Goal: Task Accomplishment & Management: Manage account settings

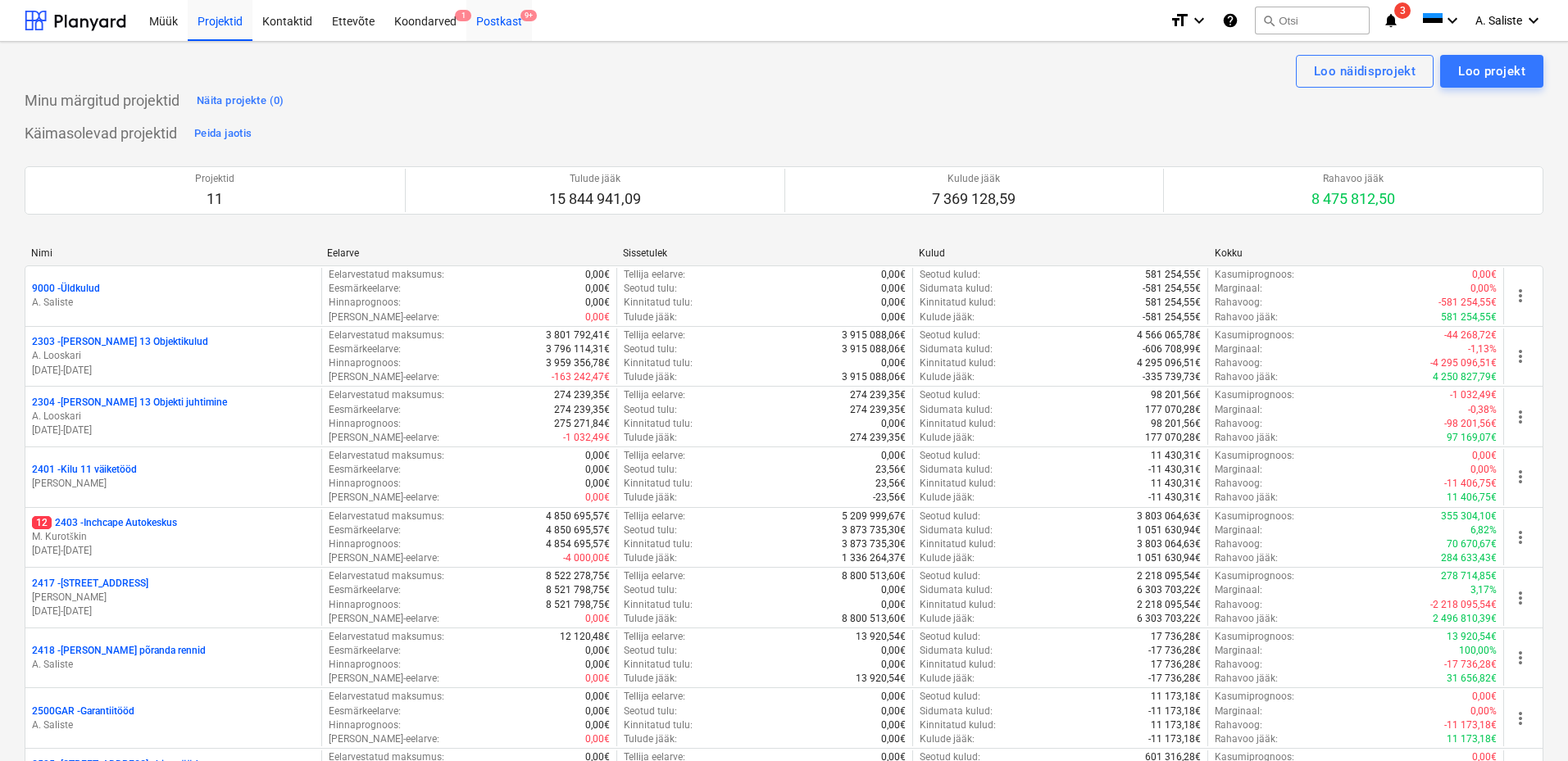
click at [509, 28] on div "Postkast 9+" at bounding box center [500, 20] width 66 height 42
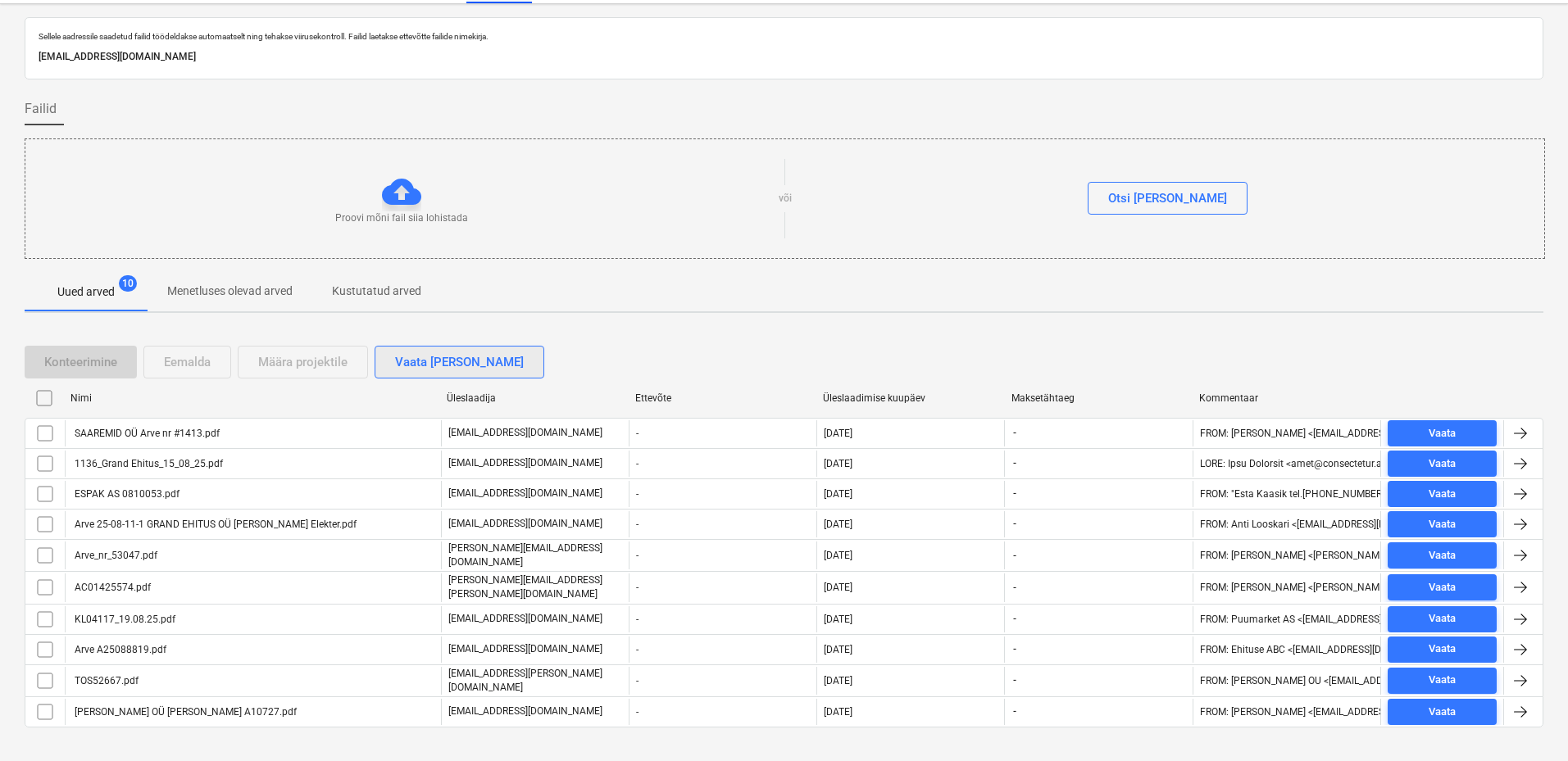
scroll to position [58, 0]
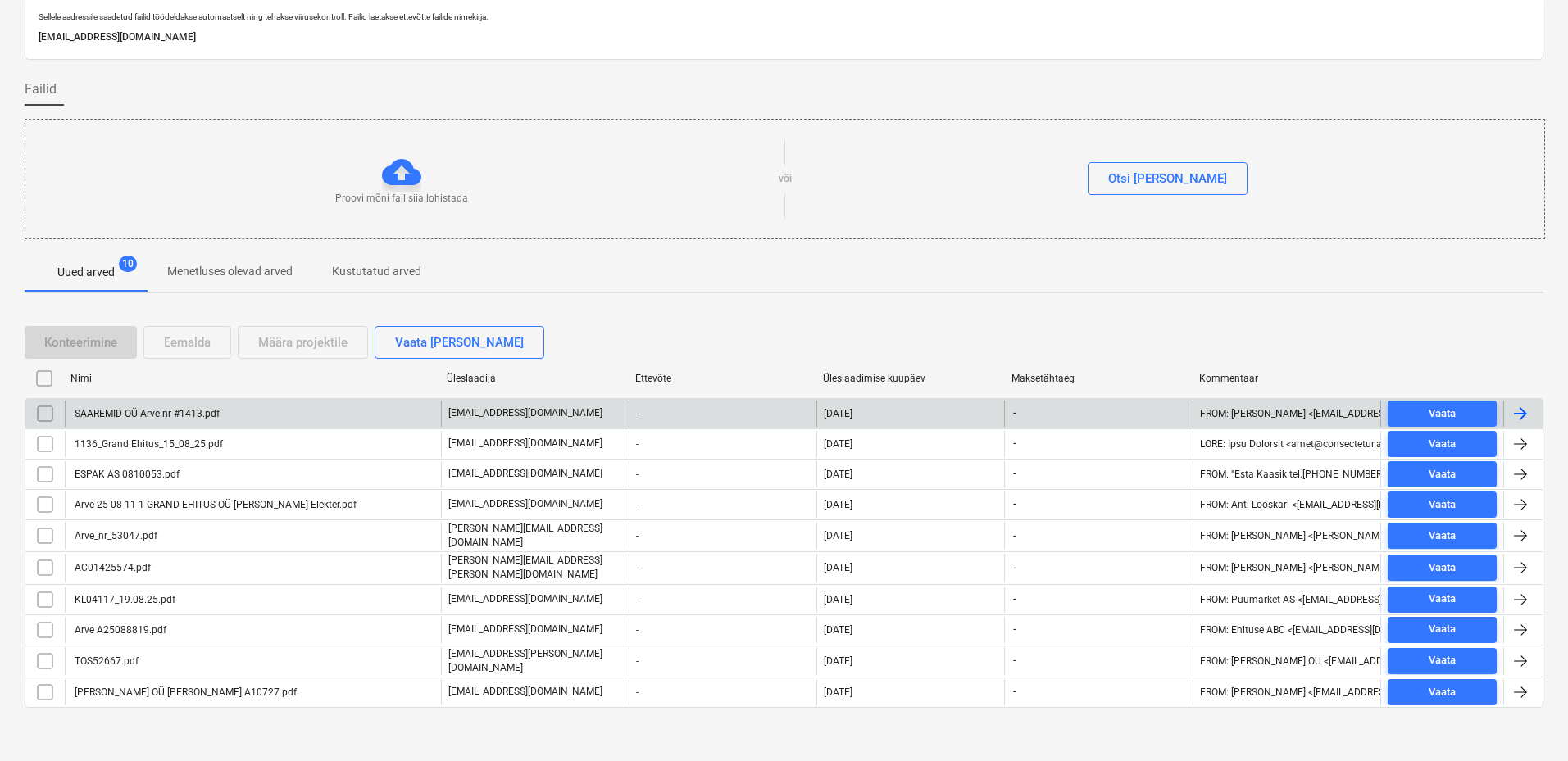
click at [161, 416] on div "SAAREMID OÜ Arve nr #1413.pdf" at bounding box center [146, 414] width 148 height 12
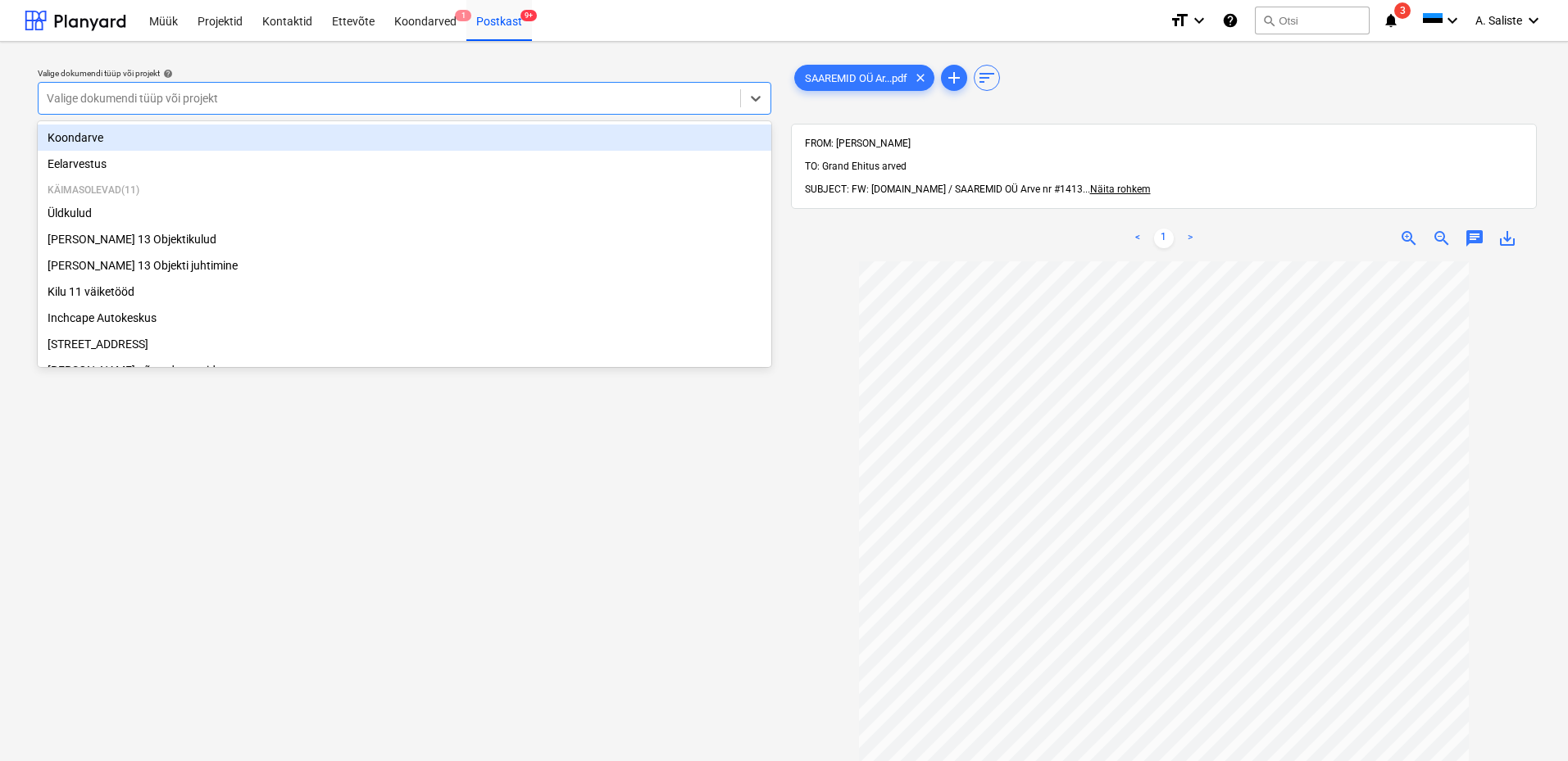
click at [478, 104] on div at bounding box center [389, 98] width 685 height 16
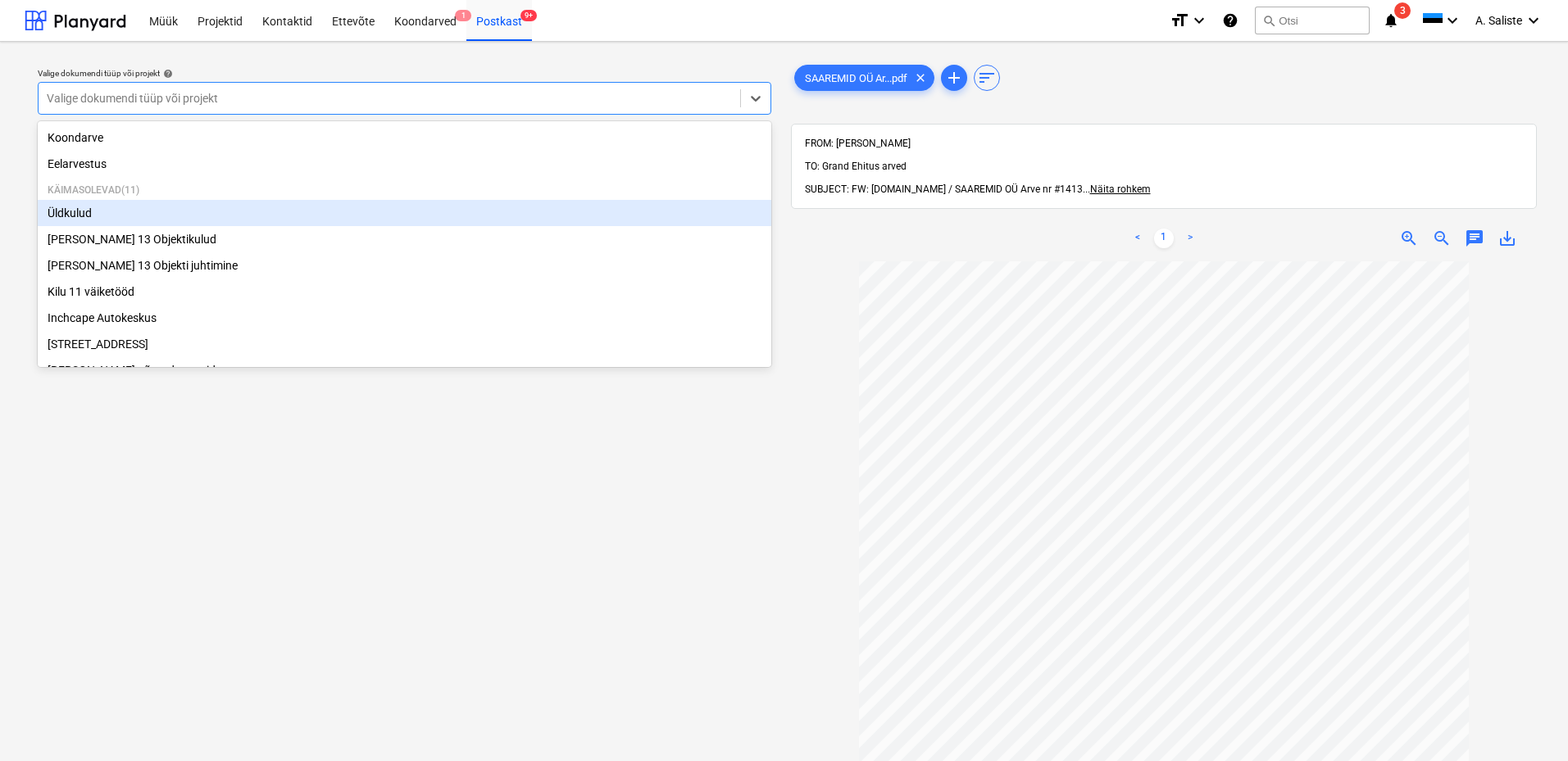
click at [97, 209] on div "Üldkulud" at bounding box center [405, 213] width 734 height 26
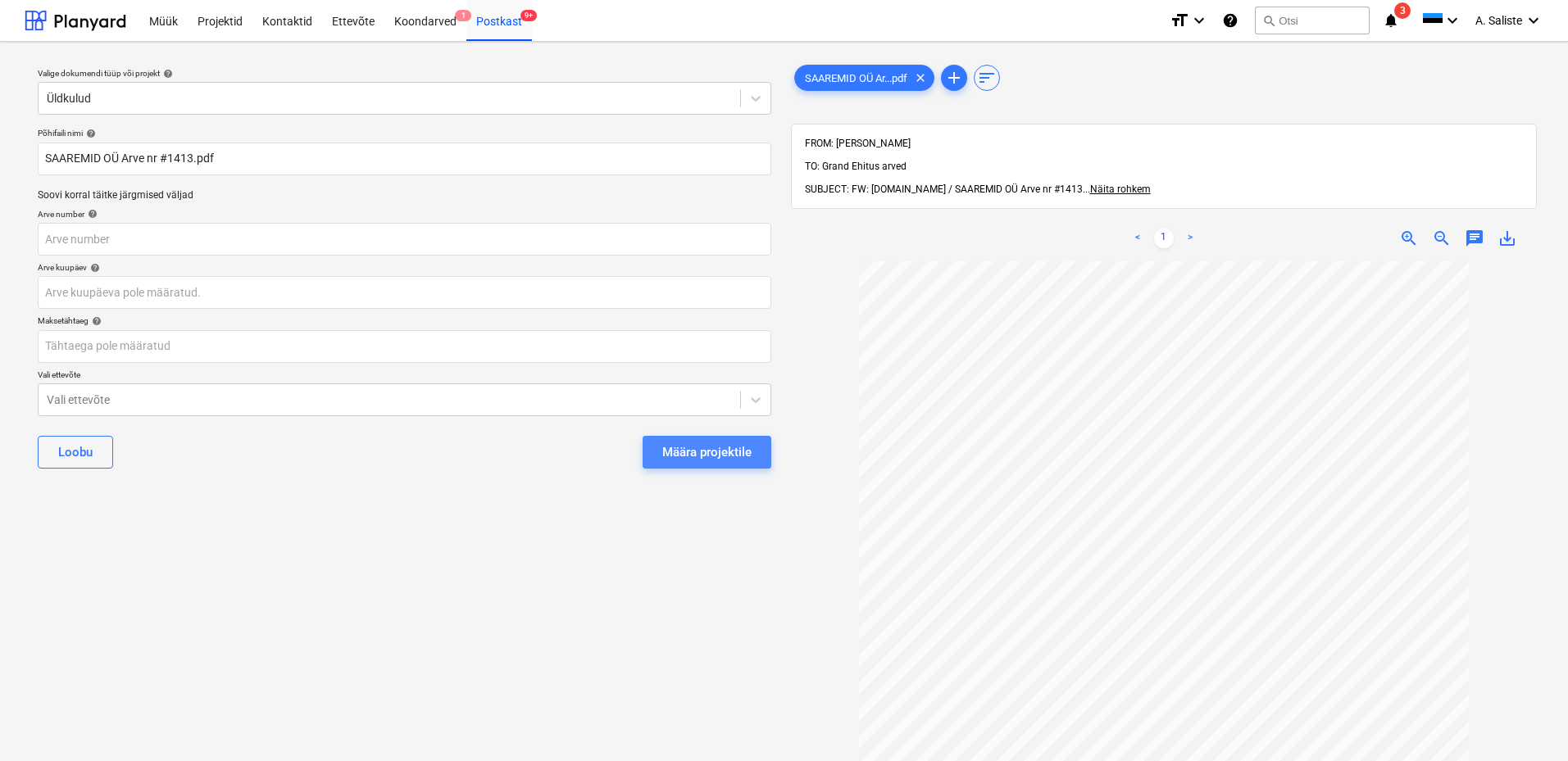
click at [692, 453] on div "Määra projektile" at bounding box center [707, 452] width 90 height 21
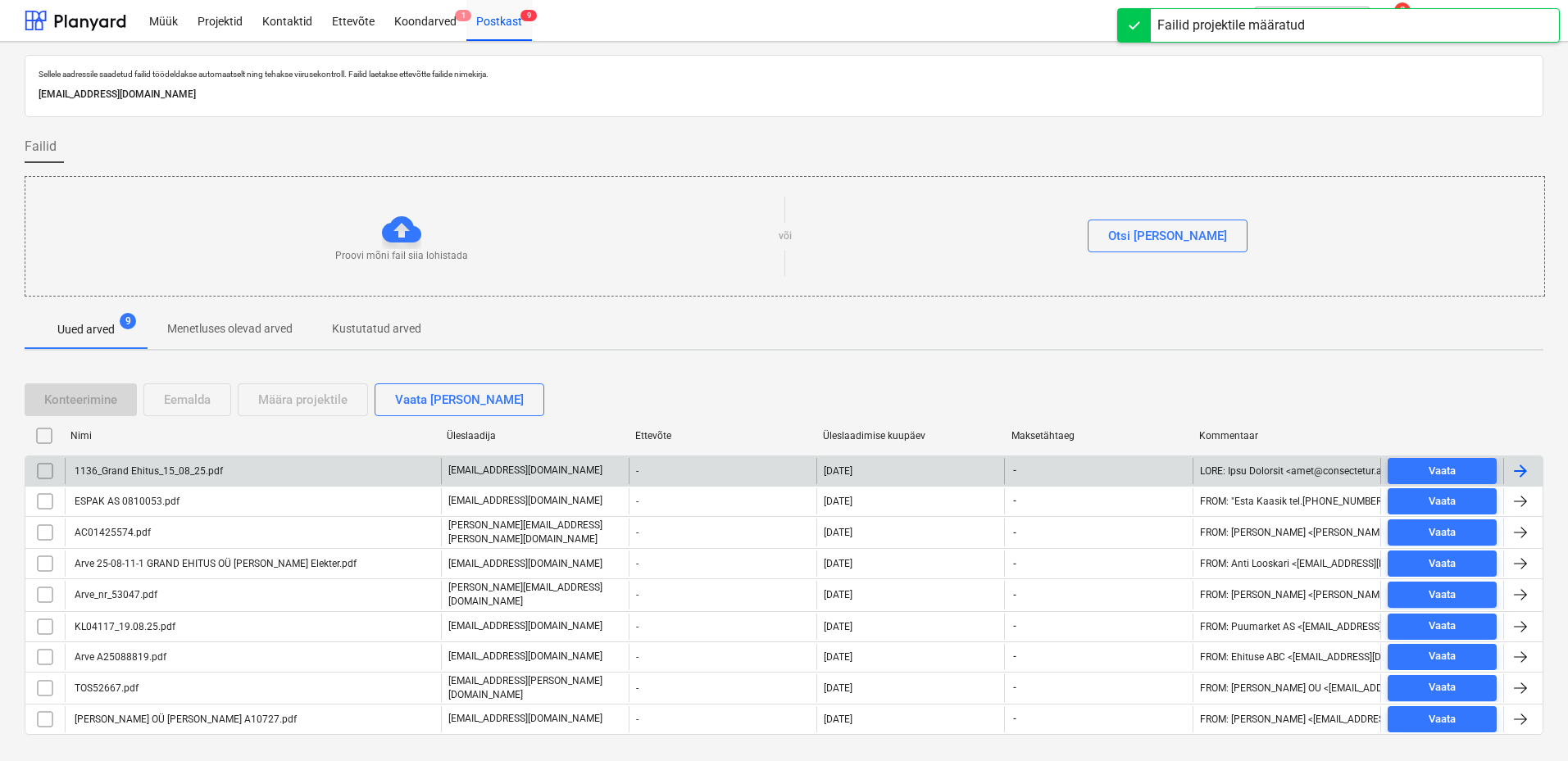
click at [187, 470] on div "1136_Grand Ehitus_15_08_25.pdf" at bounding box center [147, 472] width 151 height 12
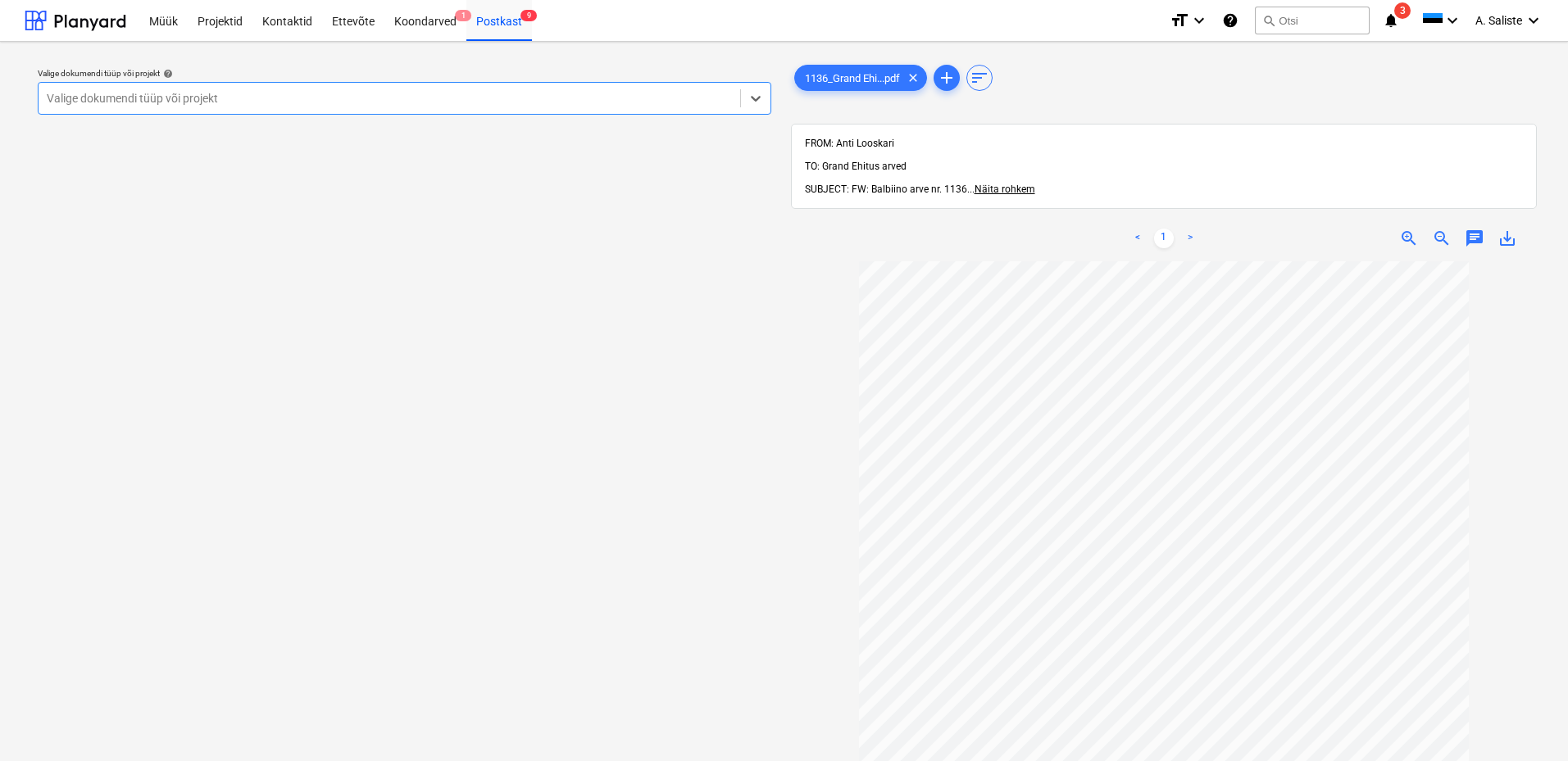
click at [613, 101] on div at bounding box center [389, 98] width 685 height 16
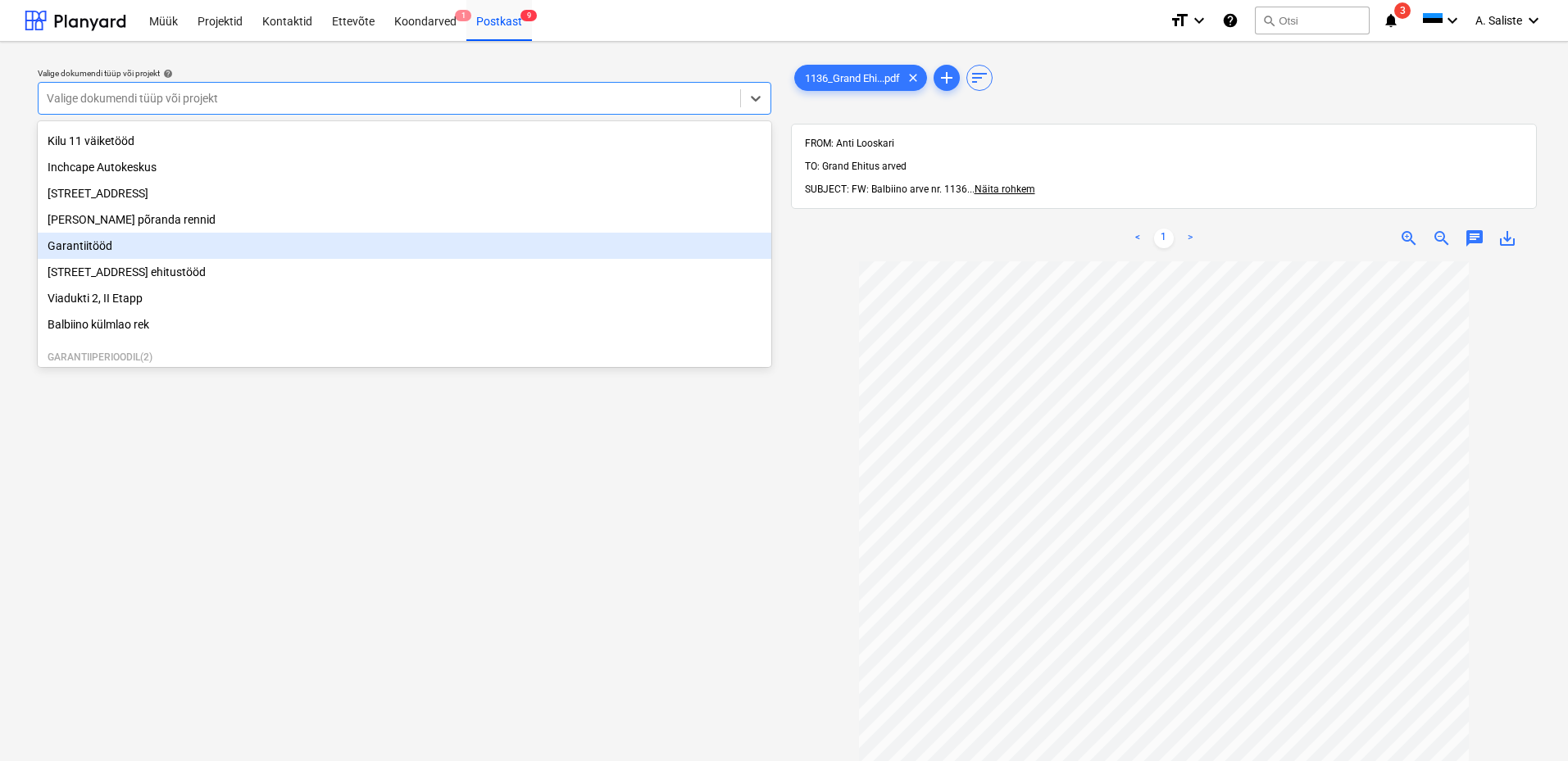
scroll to position [225, 0]
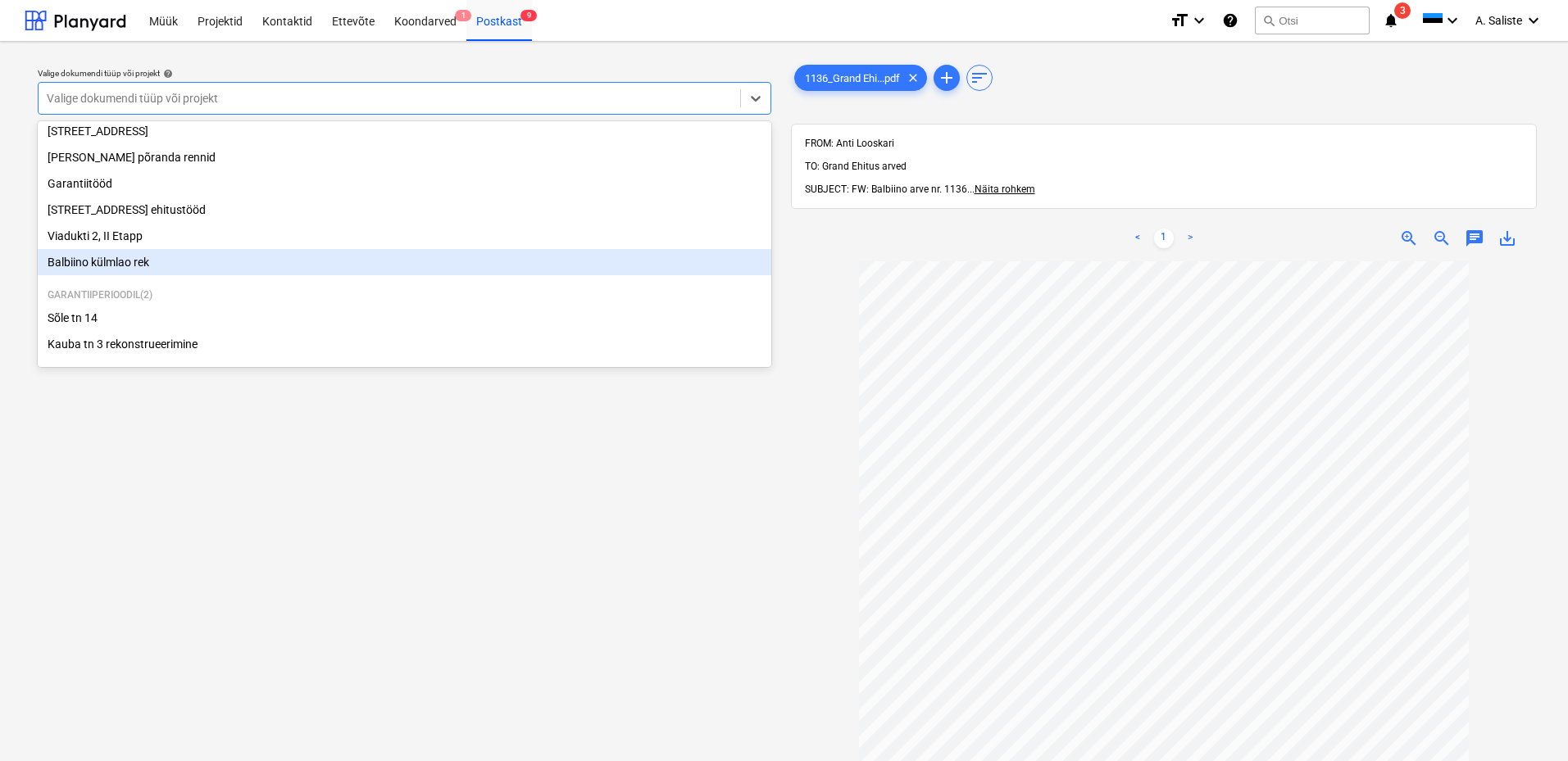
click at [217, 264] on div "Balbiino külmlao rek" at bounding box center [405, 262] width 734 height 26
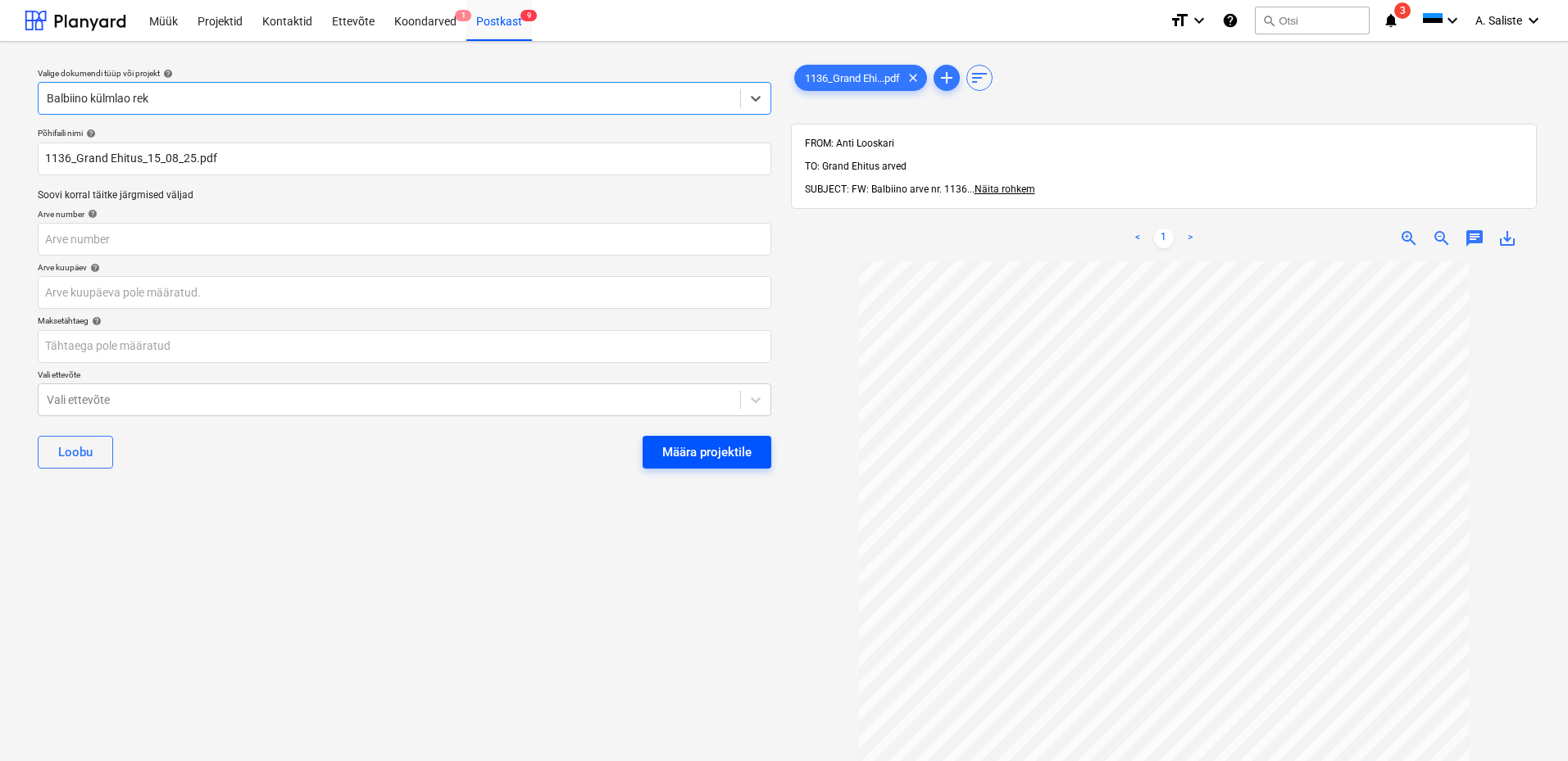
click at [701, 452] on div "Määra projektile" at bounding box center [707, 452] width 90 height 21
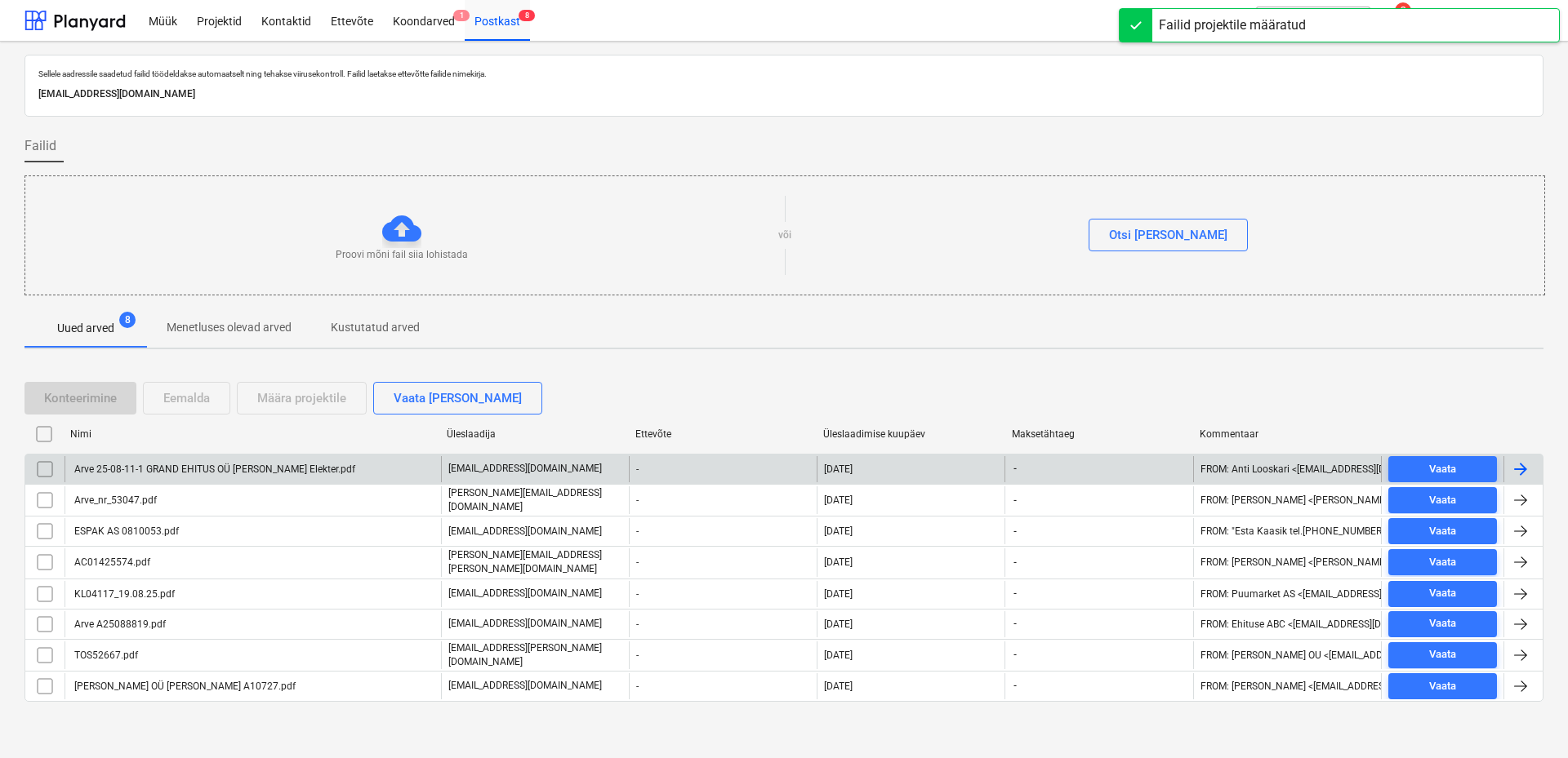
click at [155, 470] on div "Arve 25-08-11-1 GRAND EHITUS OÜ [PERSON_NAME] Elekter.pdf" at bounding box center [213, 470] width 283 height 12
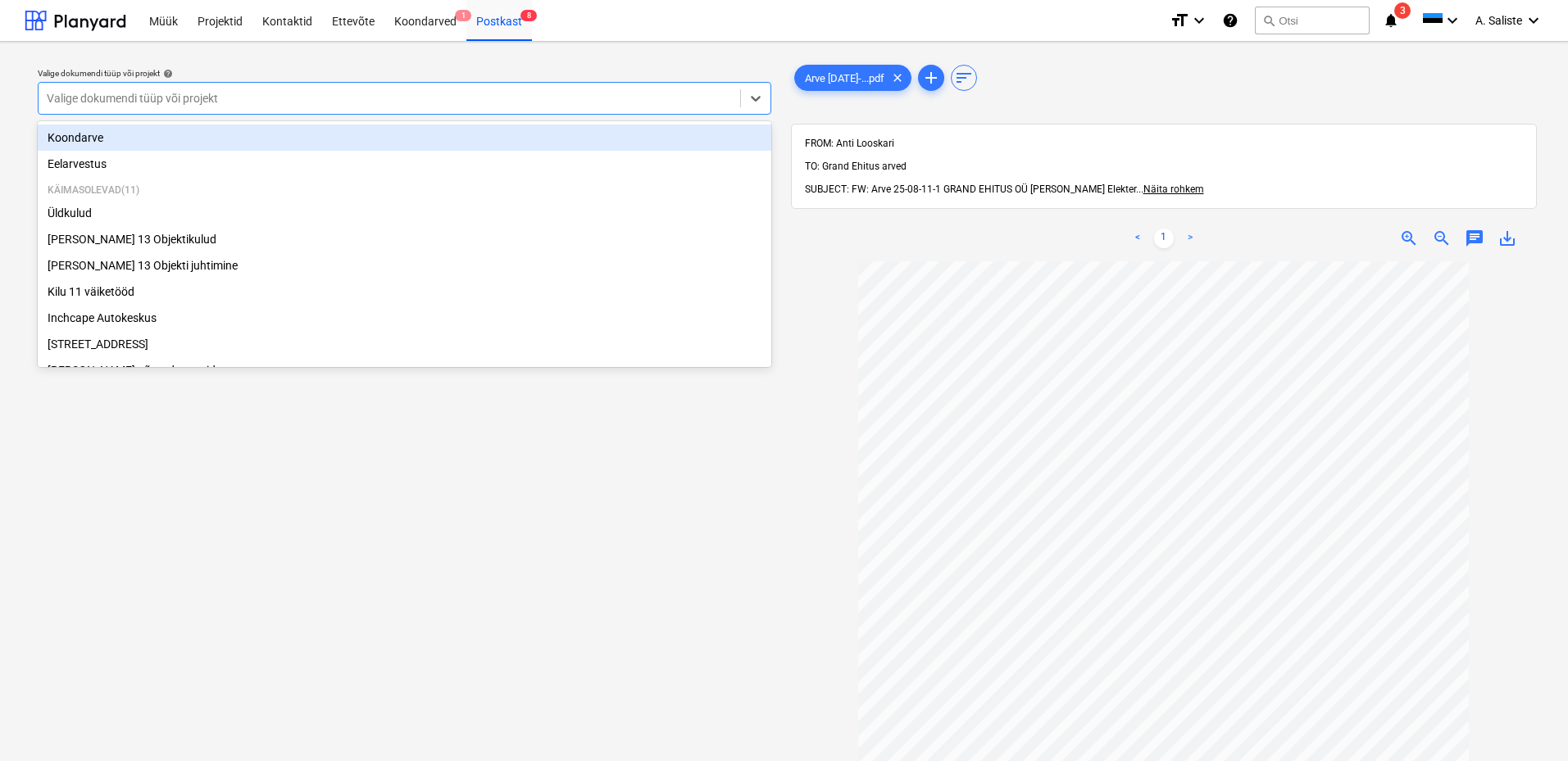
click at [626, 103] on div at bounding box center [389, 98] width 685 height 16
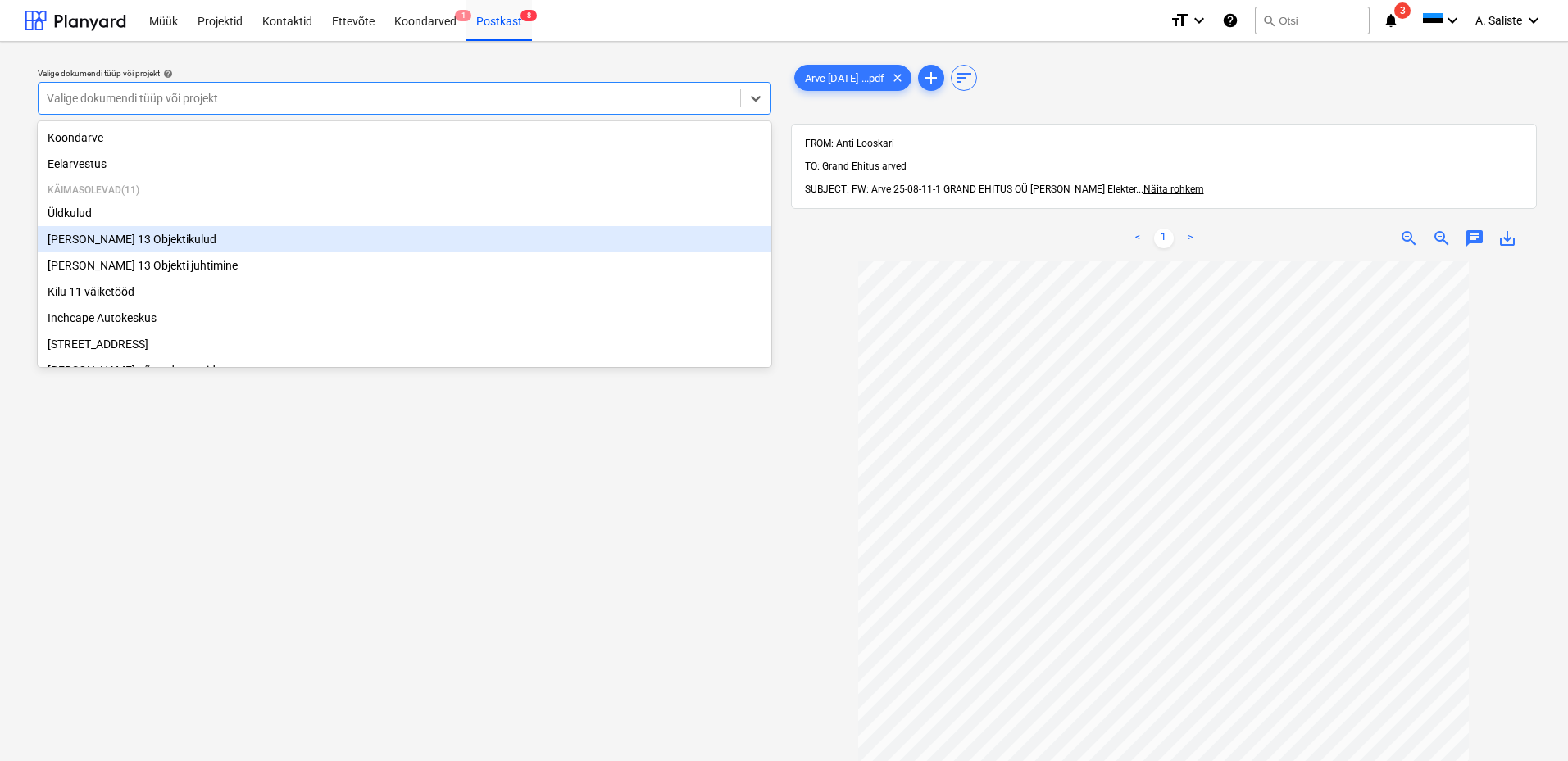
scroll to position [225, 0]
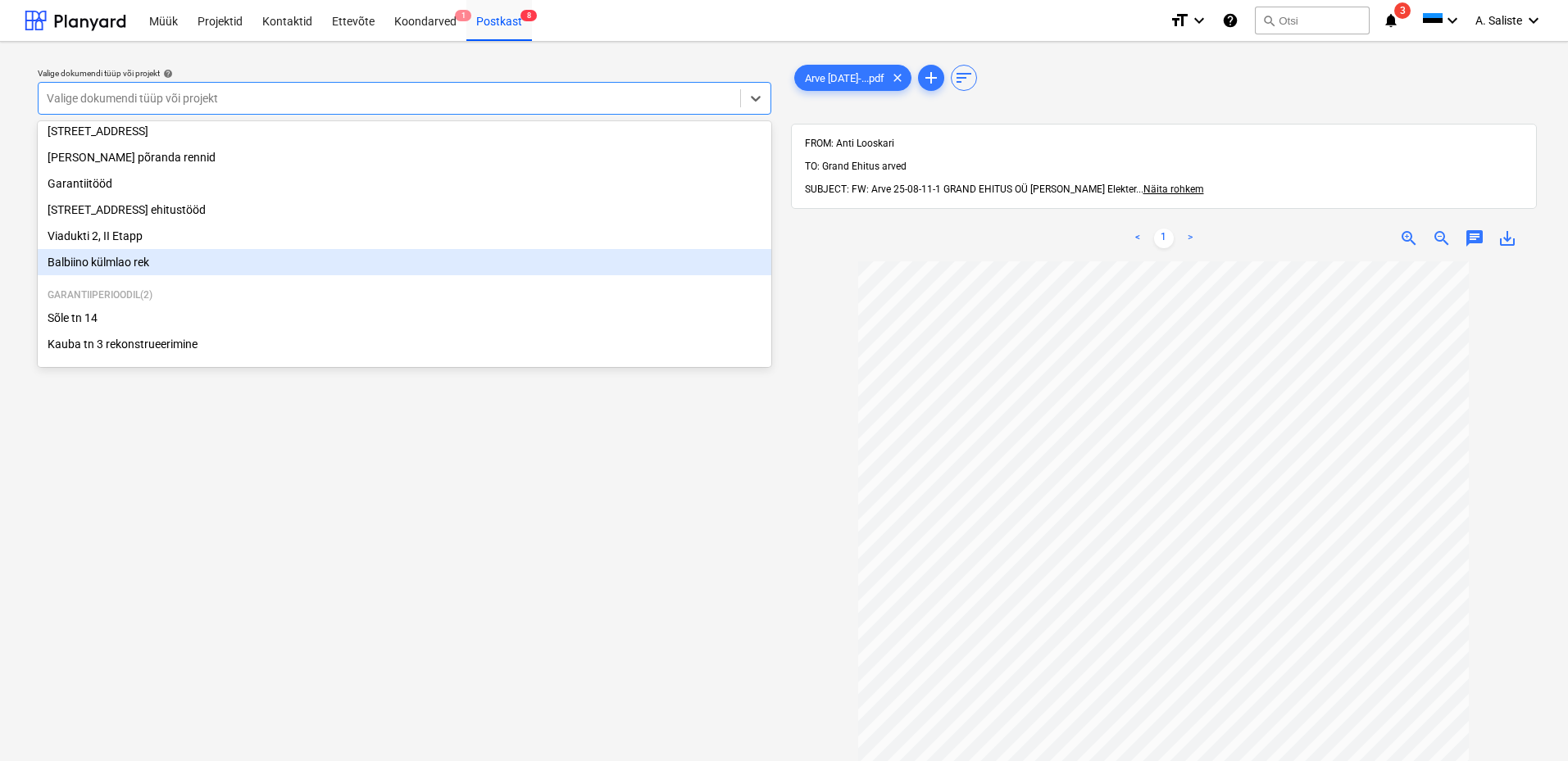
click at [170, 271] on div "Balbiino külmlao rek" at bounding box center [405, 262] width 734 height 26
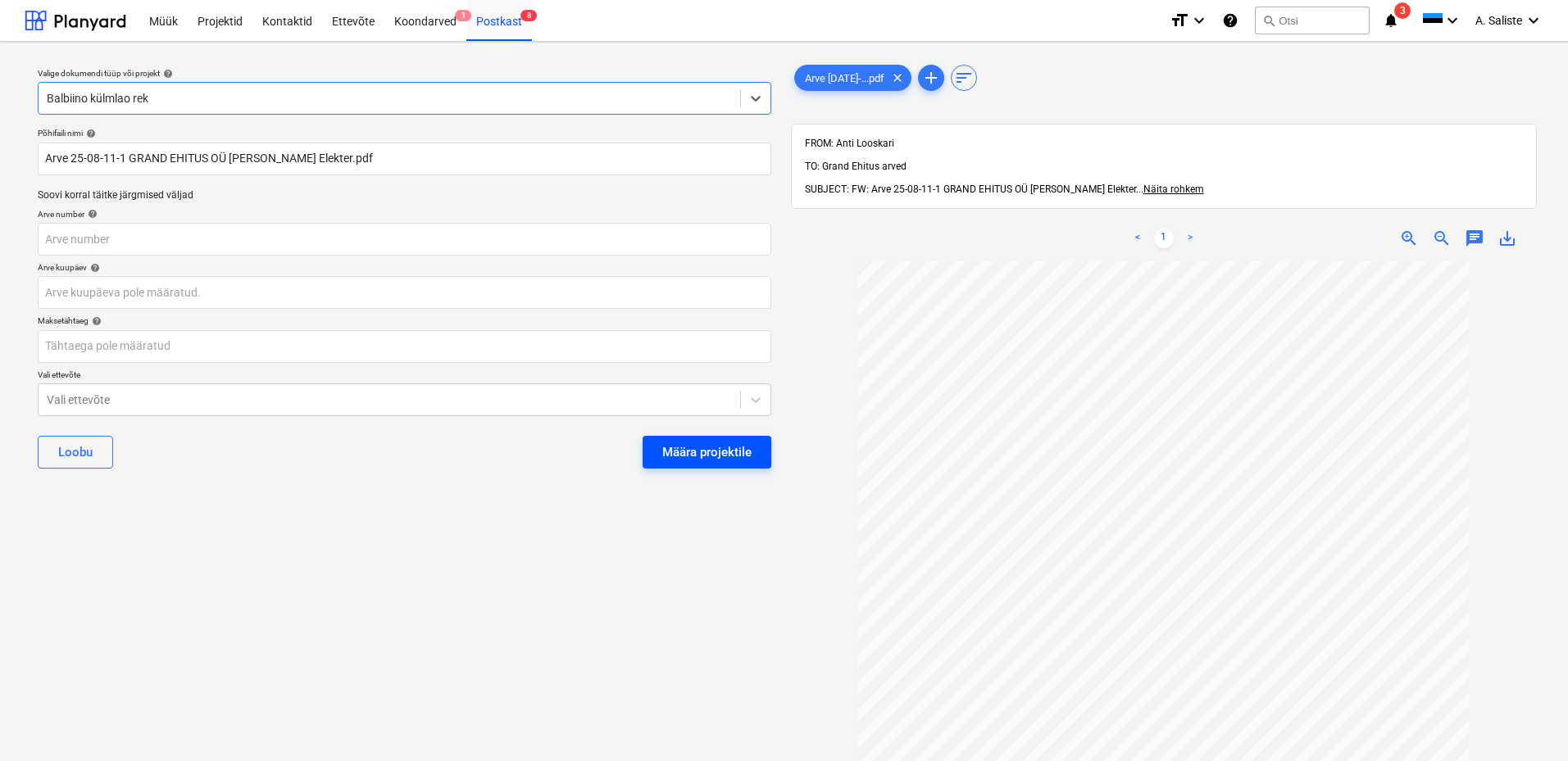
click at [677, 455] on div "Määra projektile" at bounding box center [707, 452] width 90 height 21
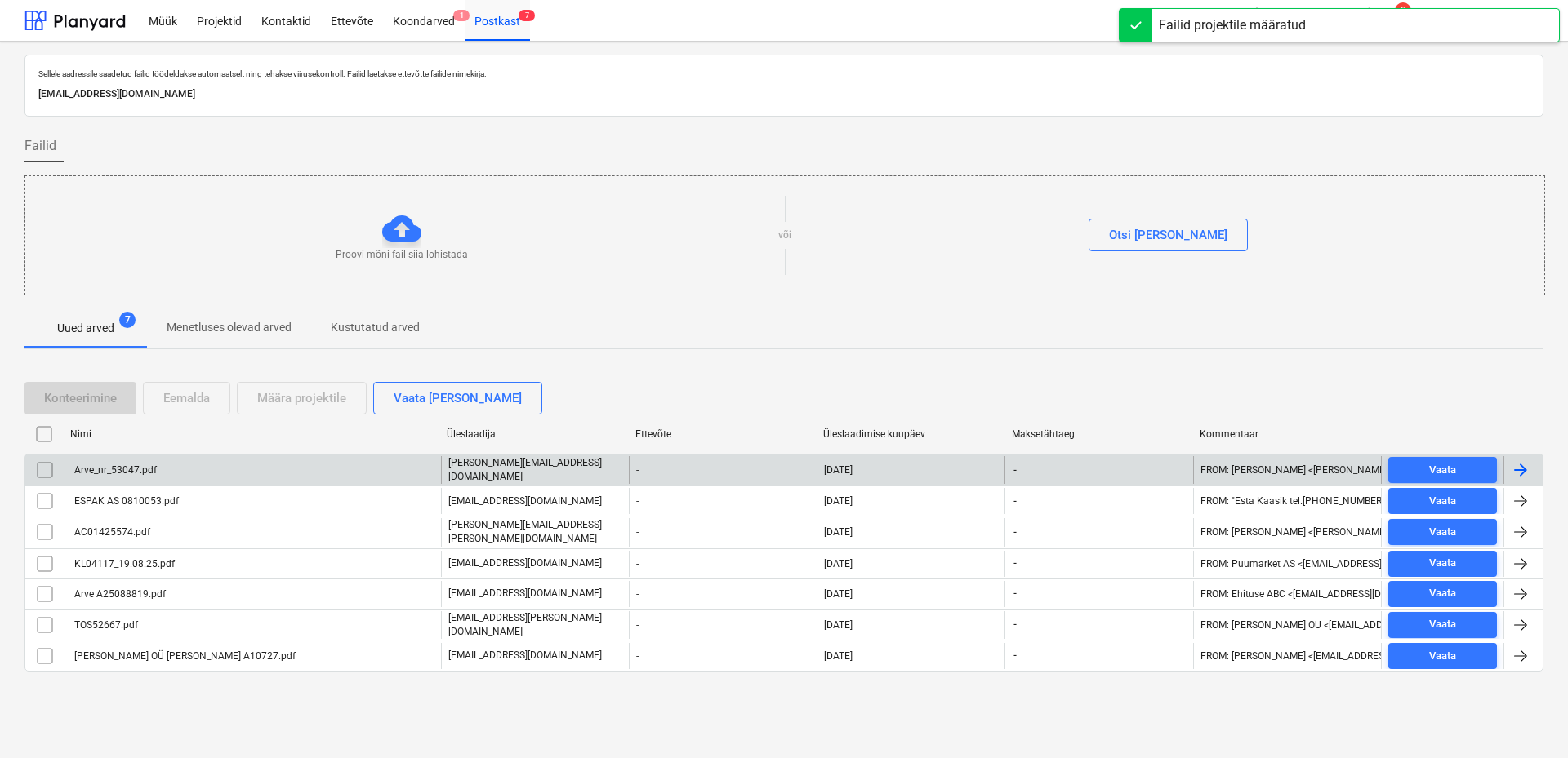
click at [149, 473] on div "Arve_nr_53047.pdf" at bounding box center [113, 471] width 84 height 12
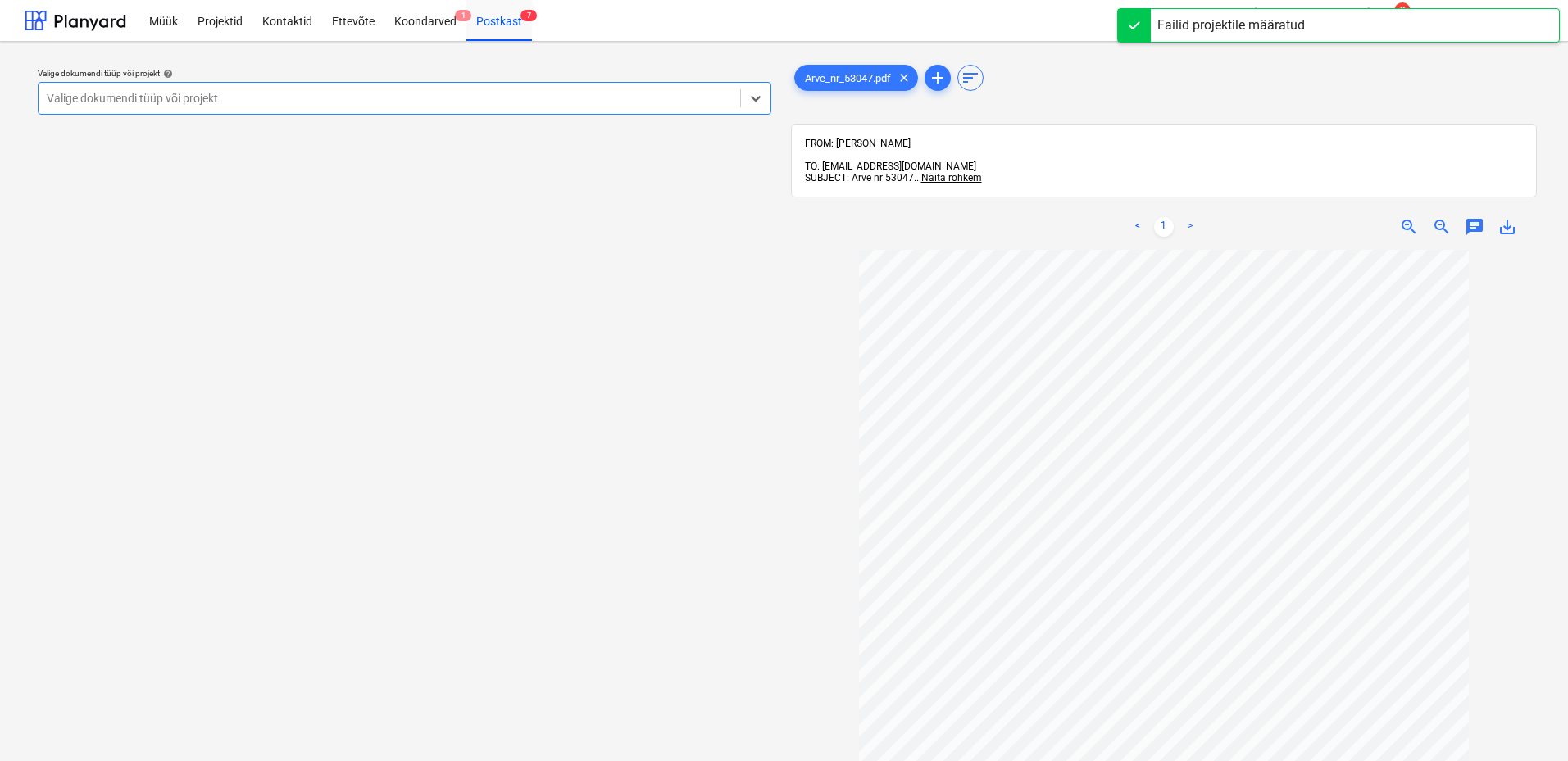
click at [579, 99] on div at bounding box center [389, 98] width 685 height 16
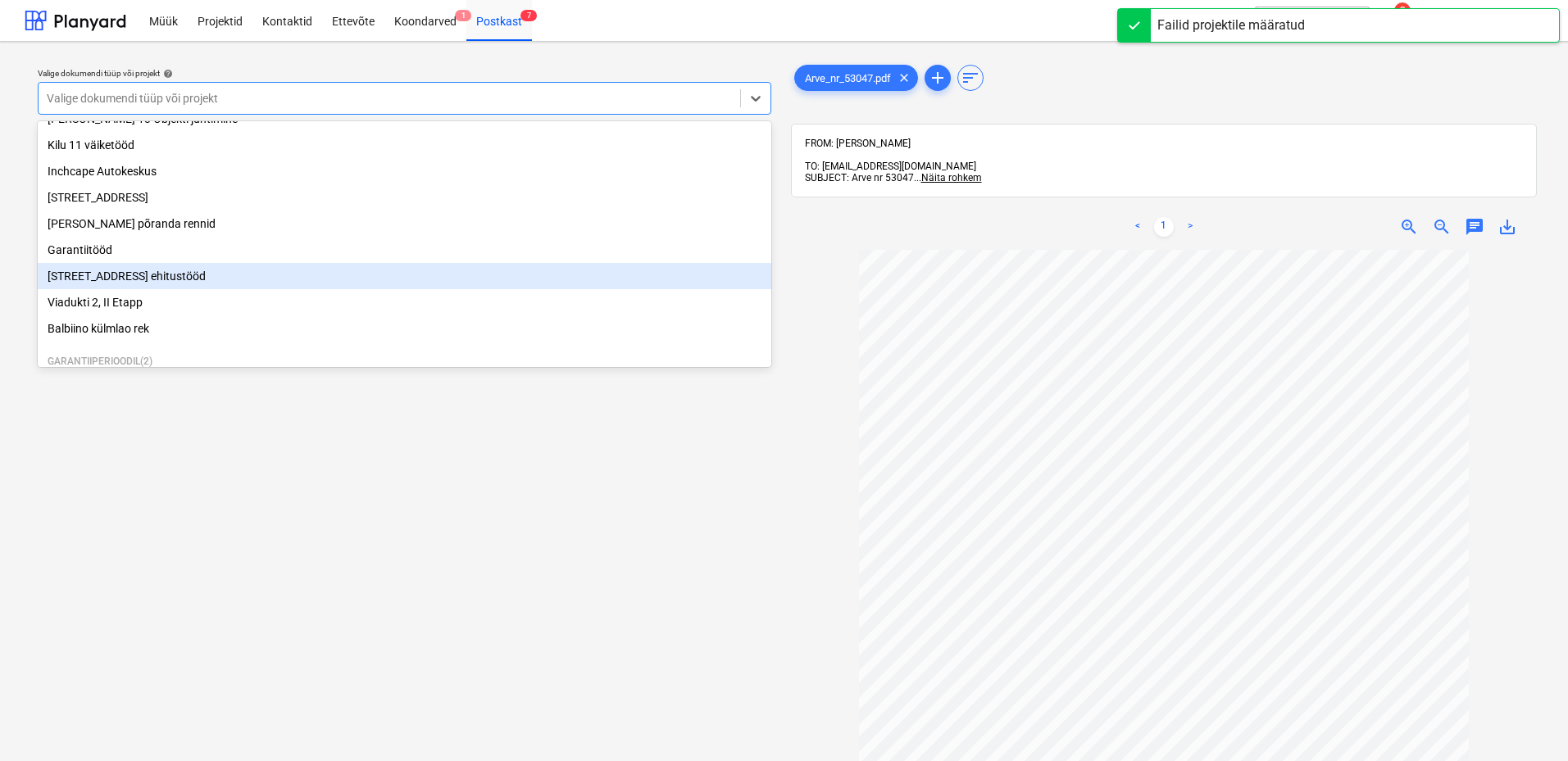
scroll to position [225, 0]
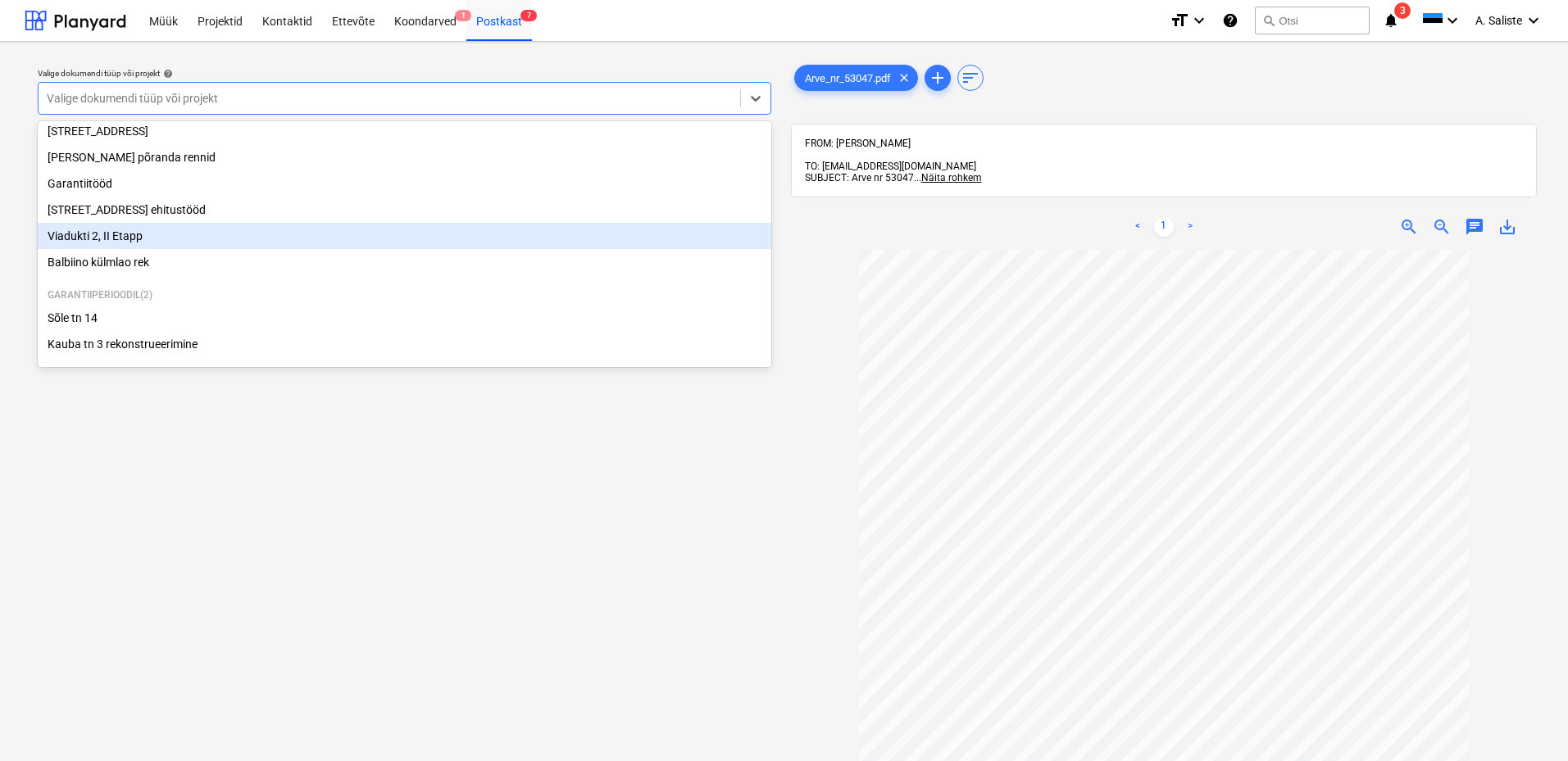
click at [138, 232] on div "Viadukti 2, II Etapp" at bounding box center [405, 236] width 734 height 26
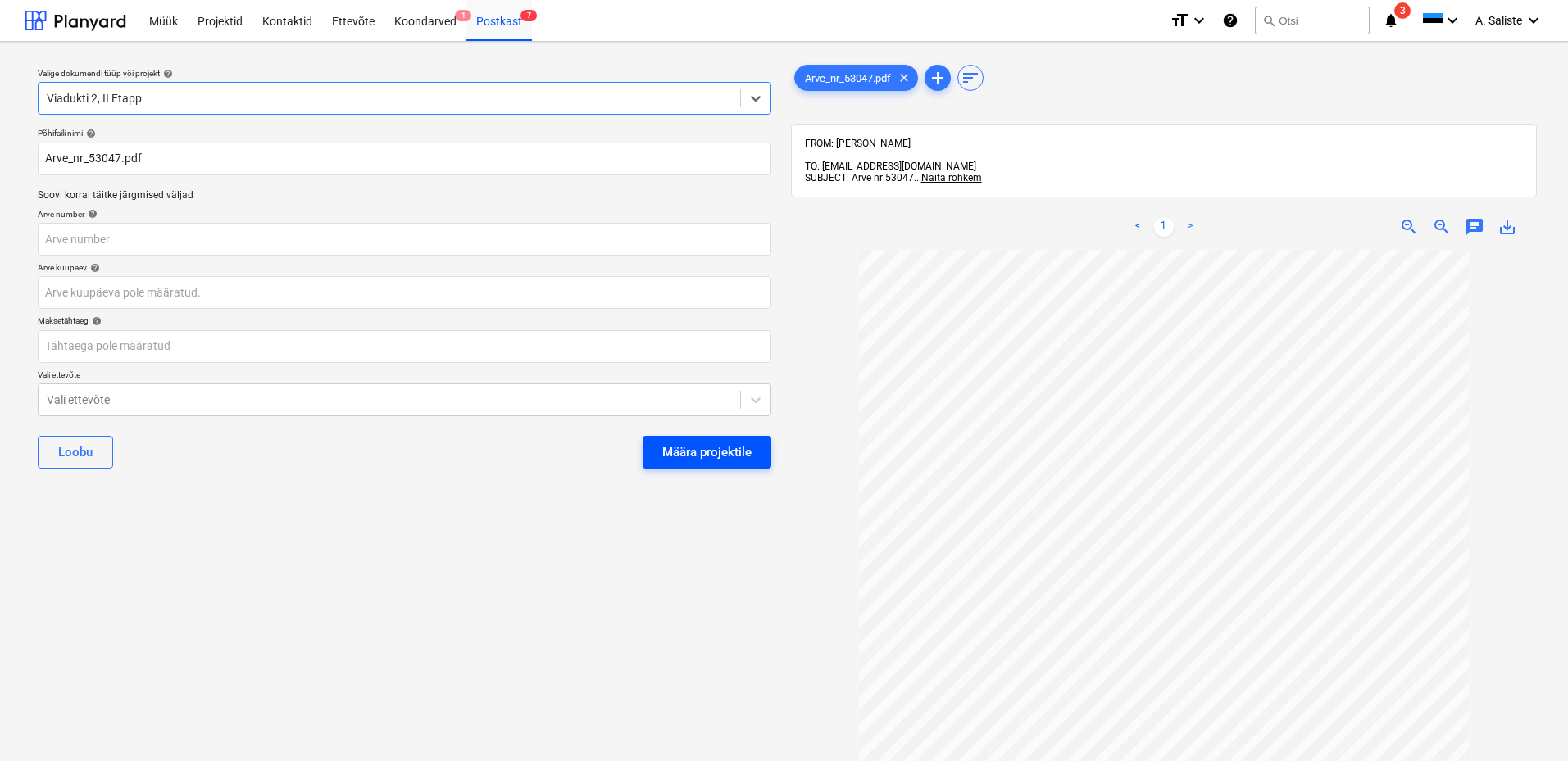
click at [691, 450] on div "Määra projektile" at bounding box center [707, 452] width 90 height 21
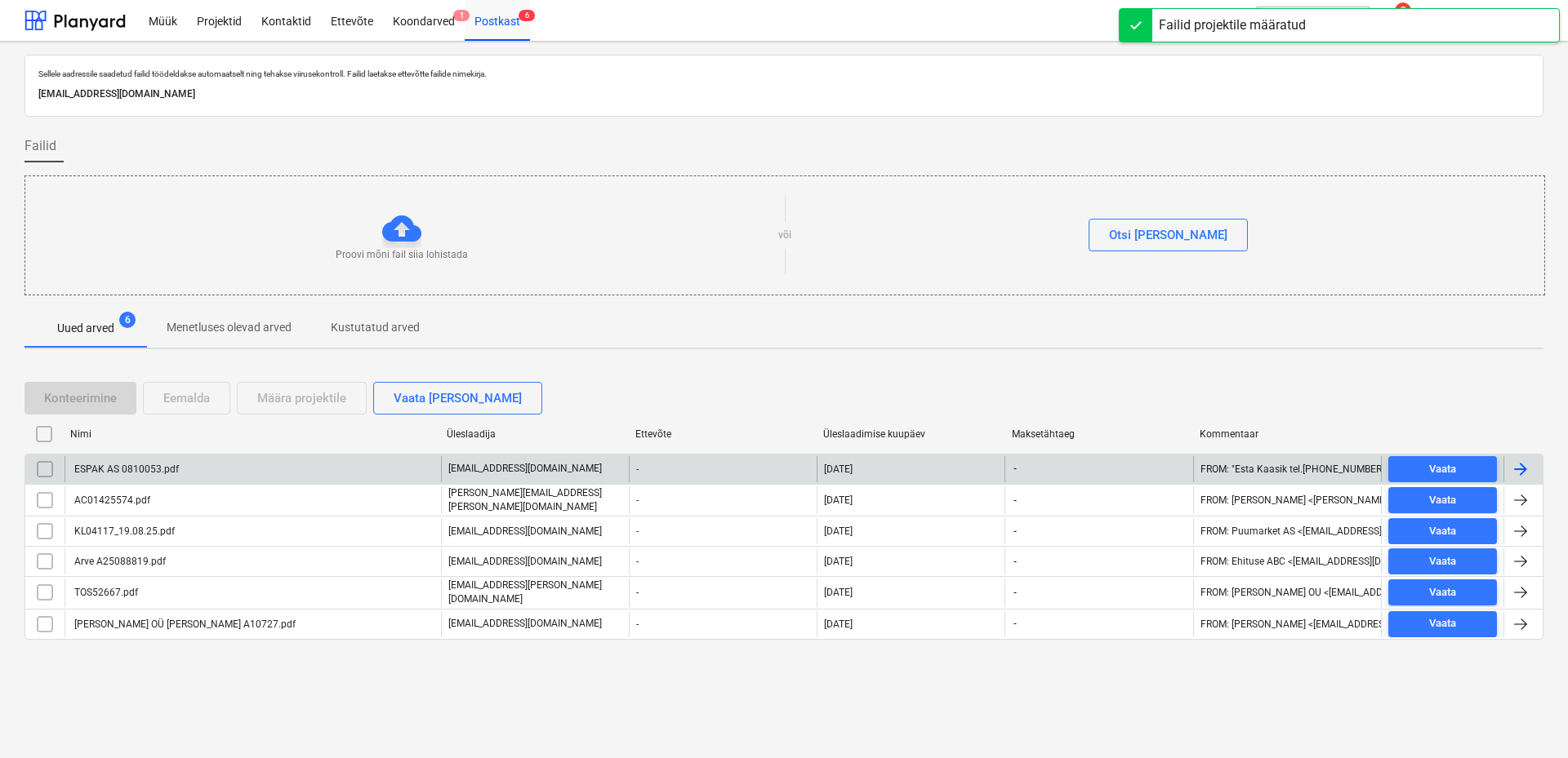
click at [186, 474] on div "ESPAK AS 0810053.pdf" at bounding box center [252, 469] width 377 height 26
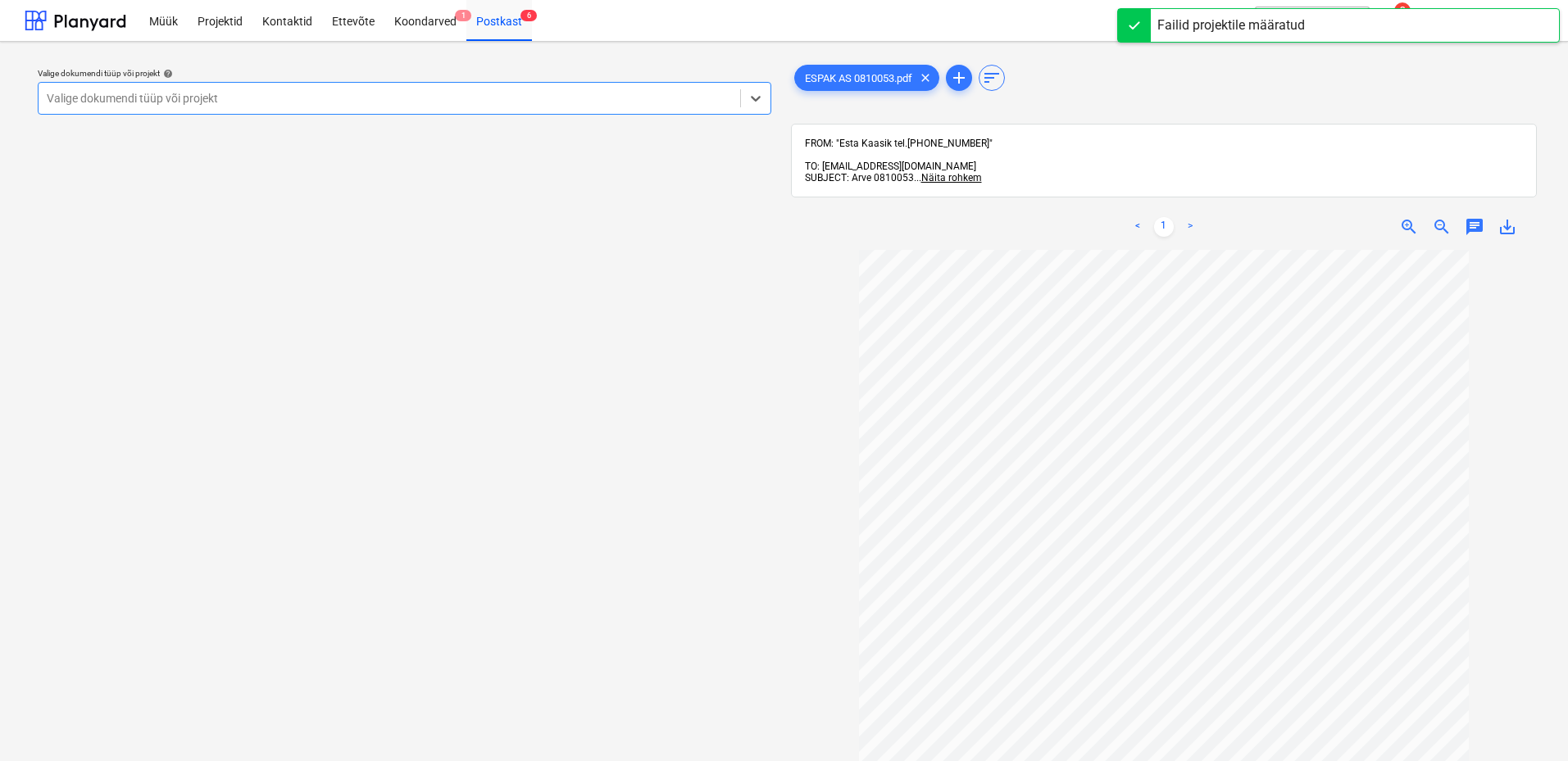
click at [602, 102] on div at bounding box center [389, 98] width 685 height 16
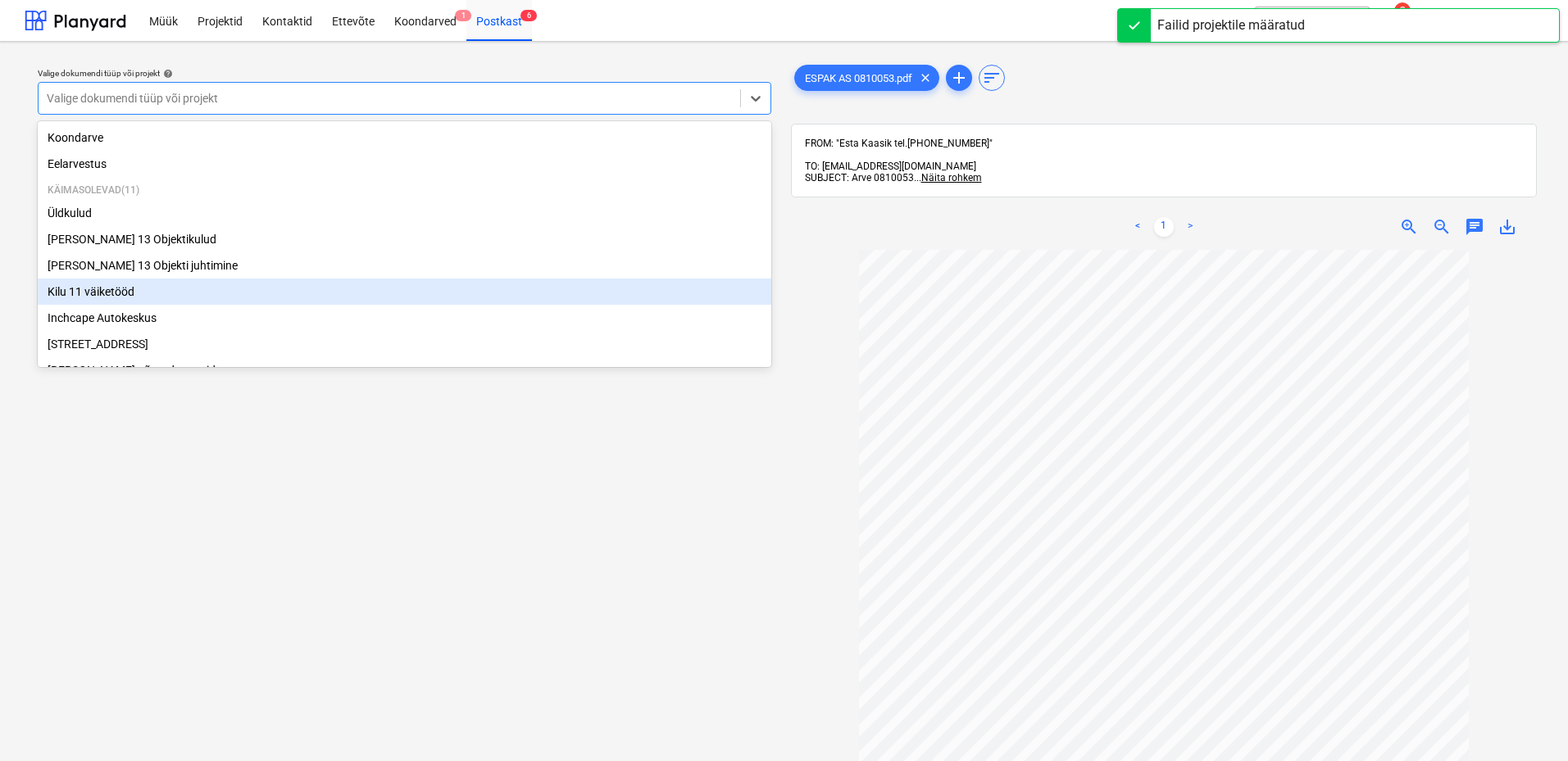
scroll to position [225, 0]
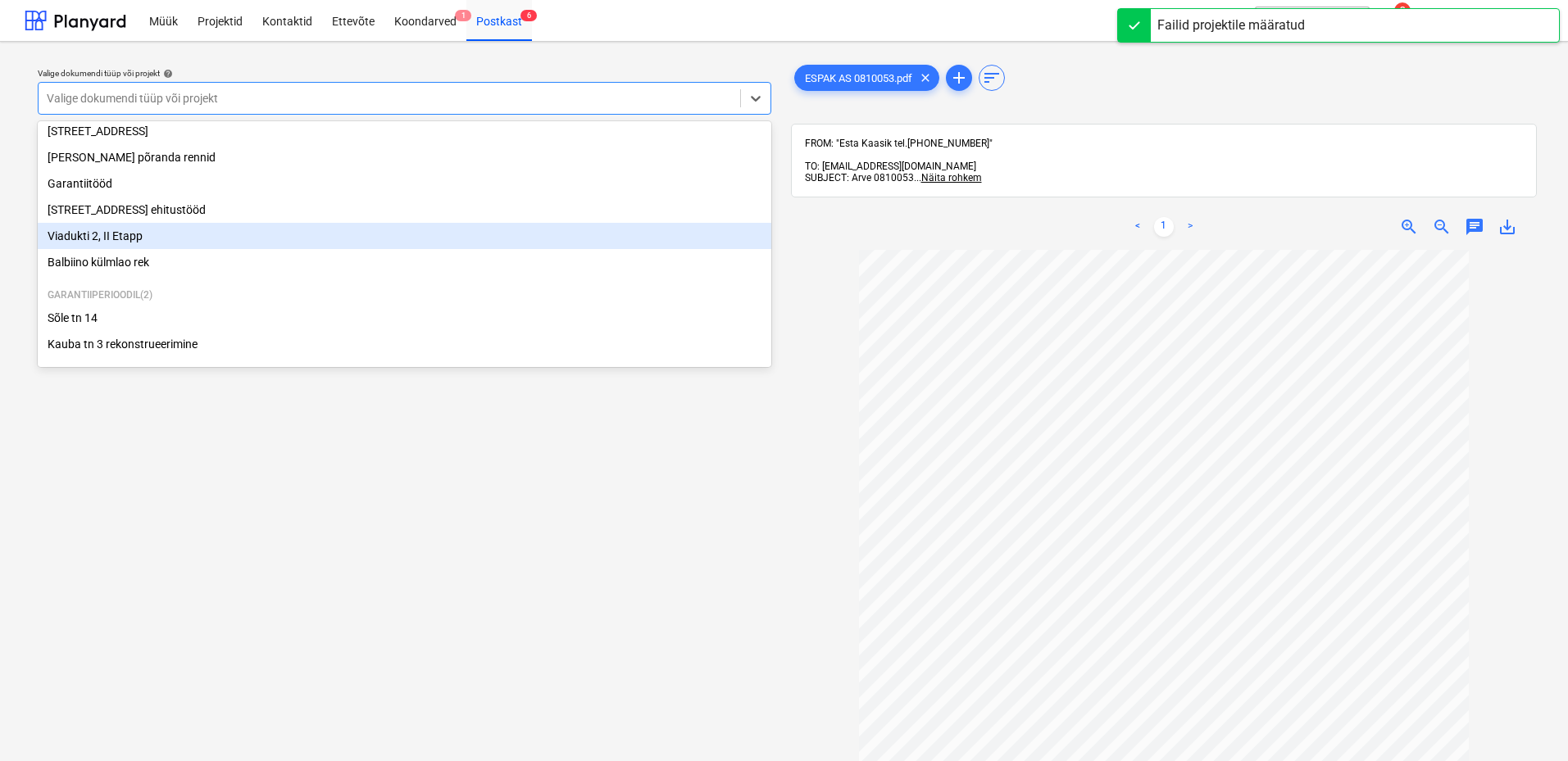
click at [162, 235] on div "Viadukti 2, II Etapp" at bounding box center [405, 236] width 734 height 26
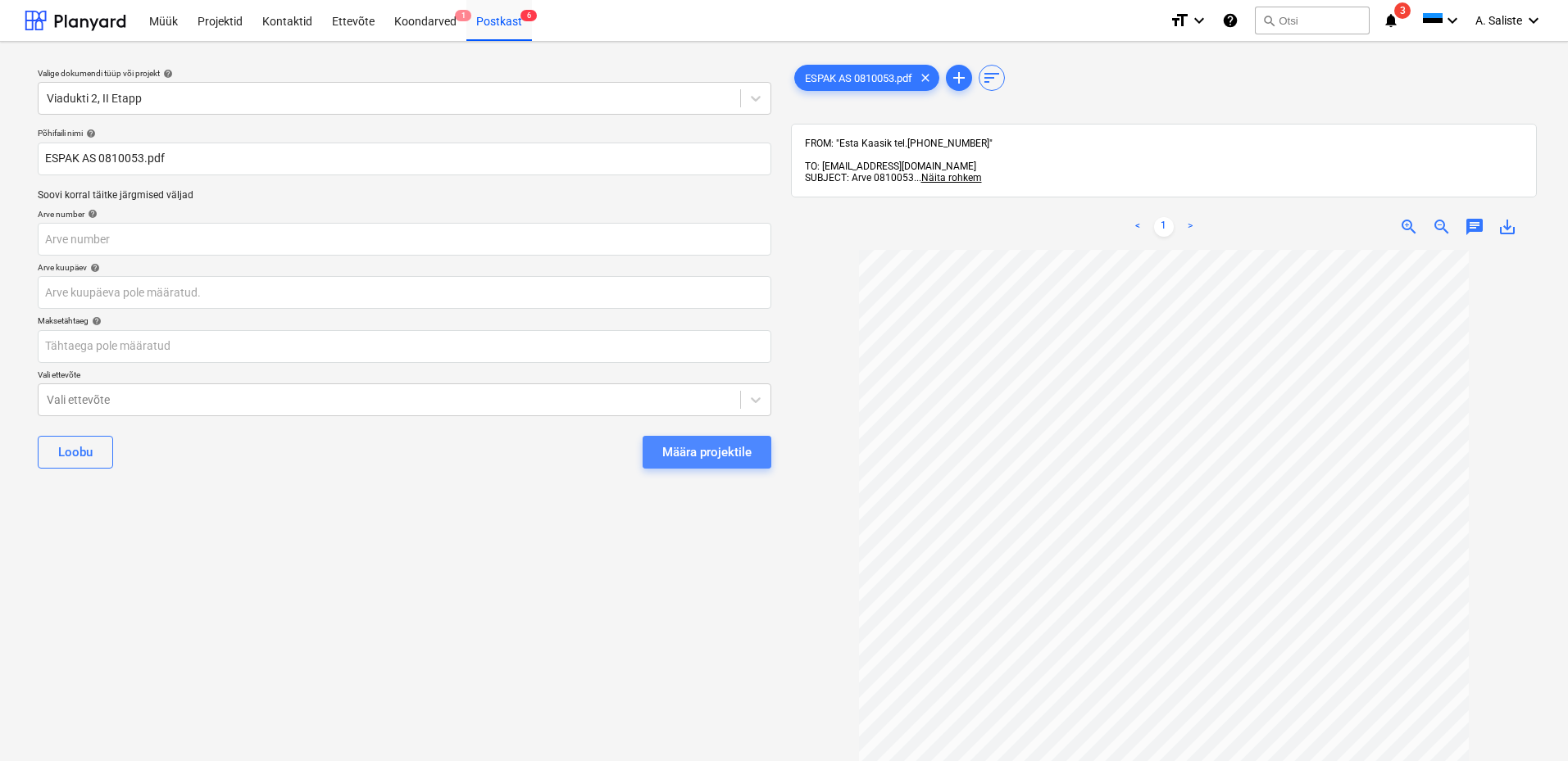
click at [665, 445] on div "Määra projektile" at bounding box center [707, 452] width 90 height 21
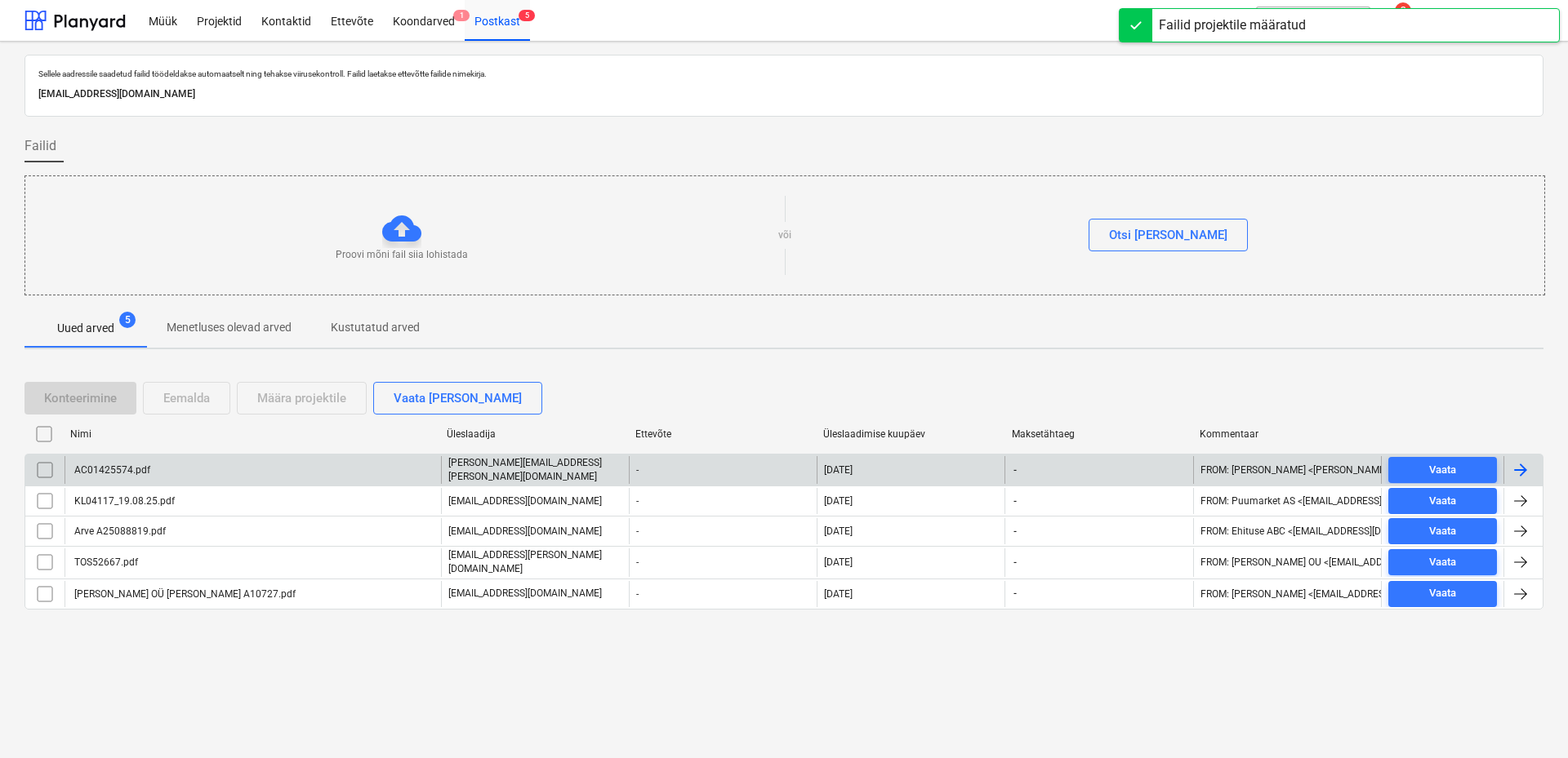
click at [181, 470] on div "AC01425574.pdf" at bounding box center [252, 470] width 377 height 28
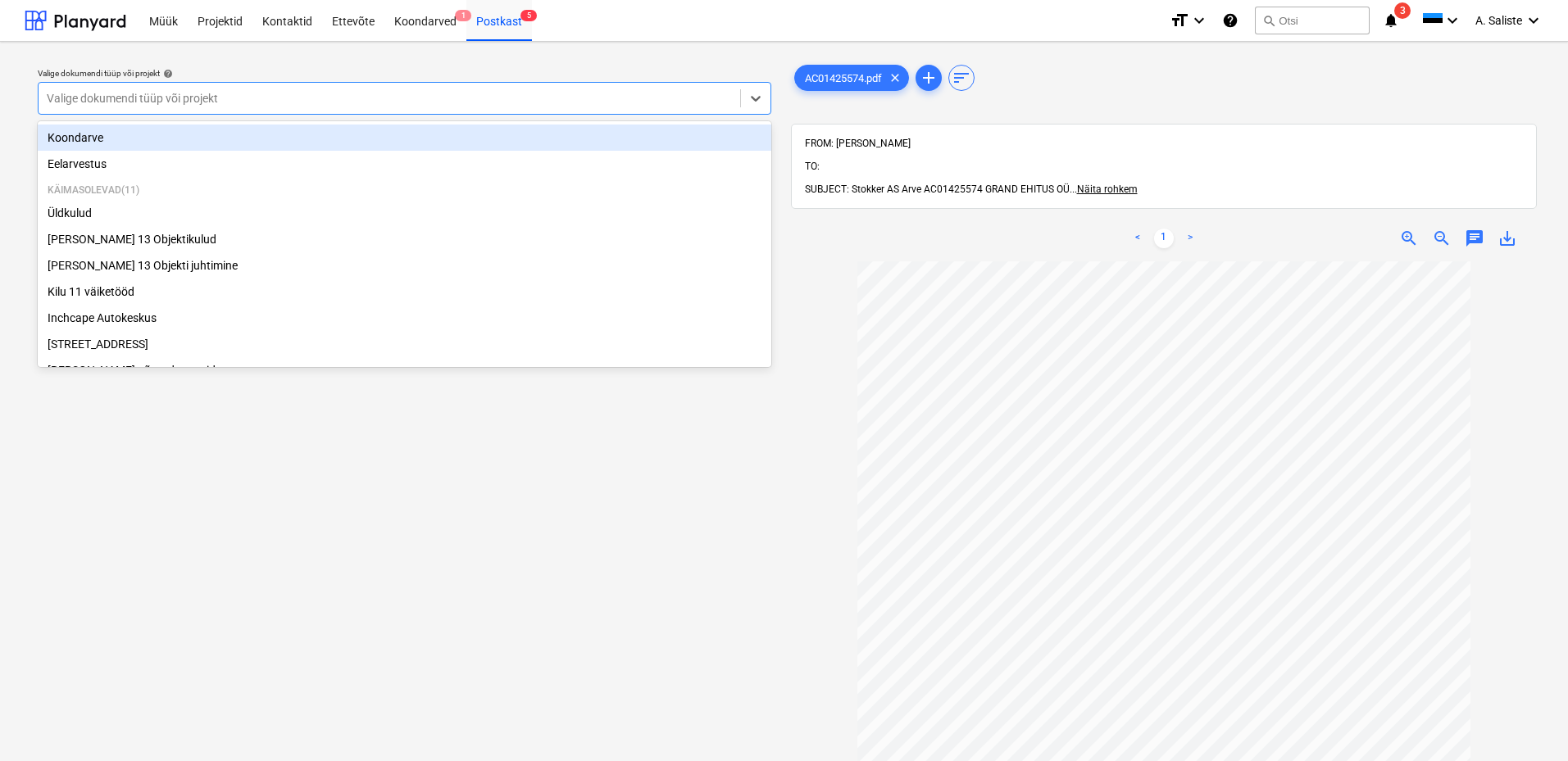
drag, startPoint x: 614, startPoint y: 100, endPoint x: 423, endPoint y: 140, distance: 195.1
click at [614, 100] on div at bounding box center [389, 98] width 685 height 16
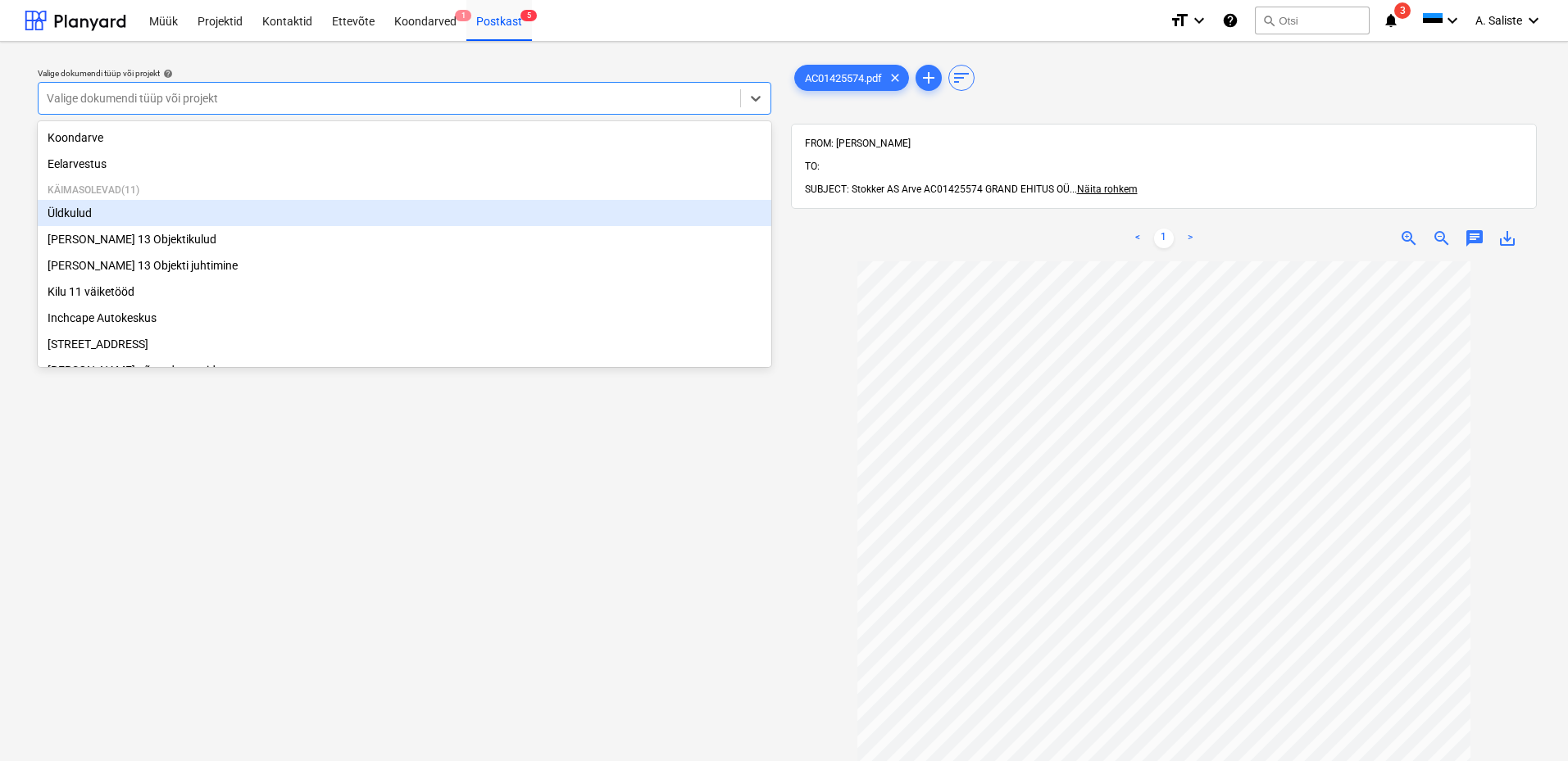
click at [184, 217] on div "Üldkulud" at bounding box center [405, 213] width 734 height 26
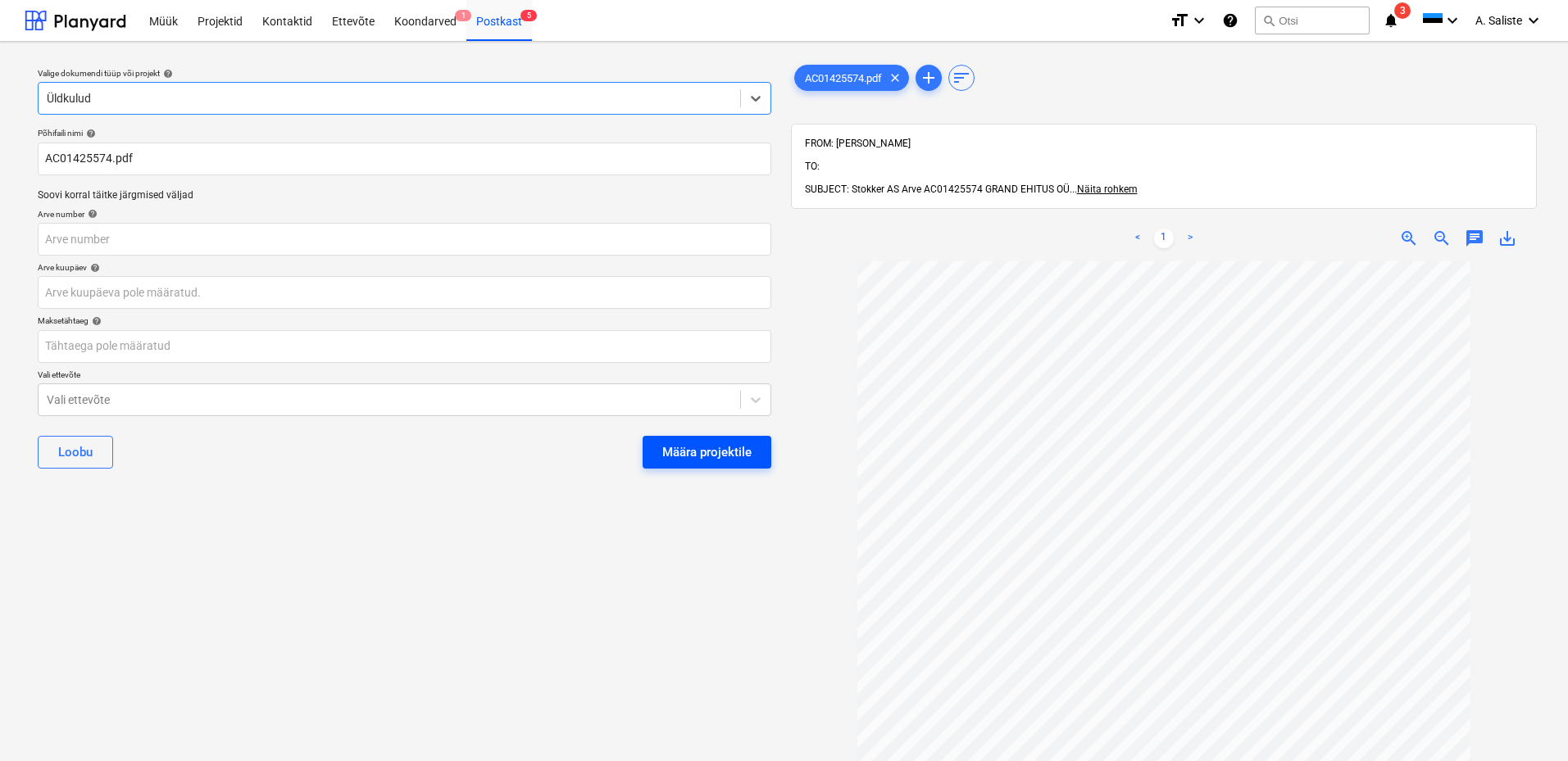
click at [697, 444] on div "Määra projektile" at bounding box center [707, 452] width 90 height 21
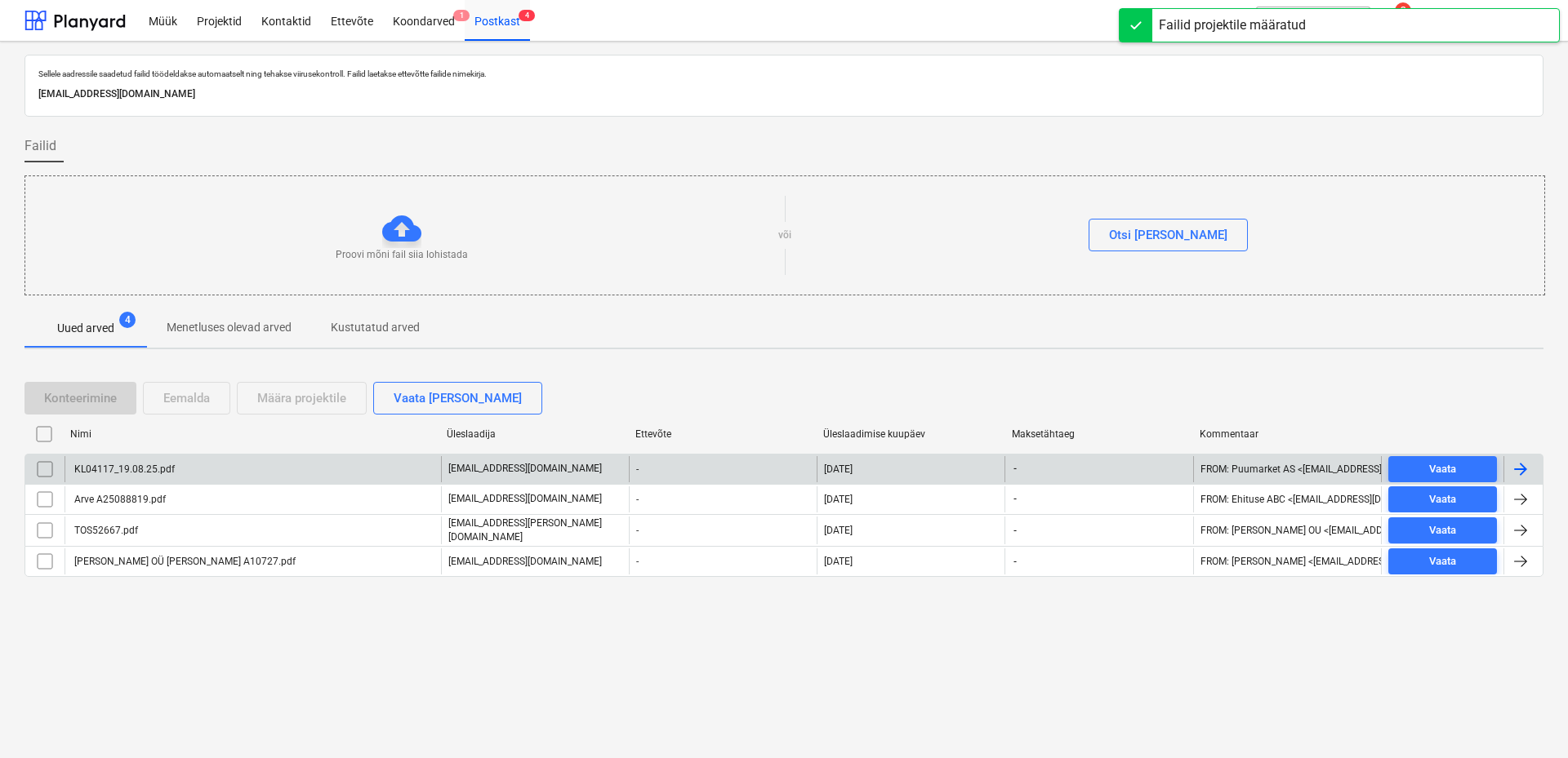
click at [265, 471] on div "KL04117_19.08.25.pdf" at bounding box center [252, 469] width 377 height 26
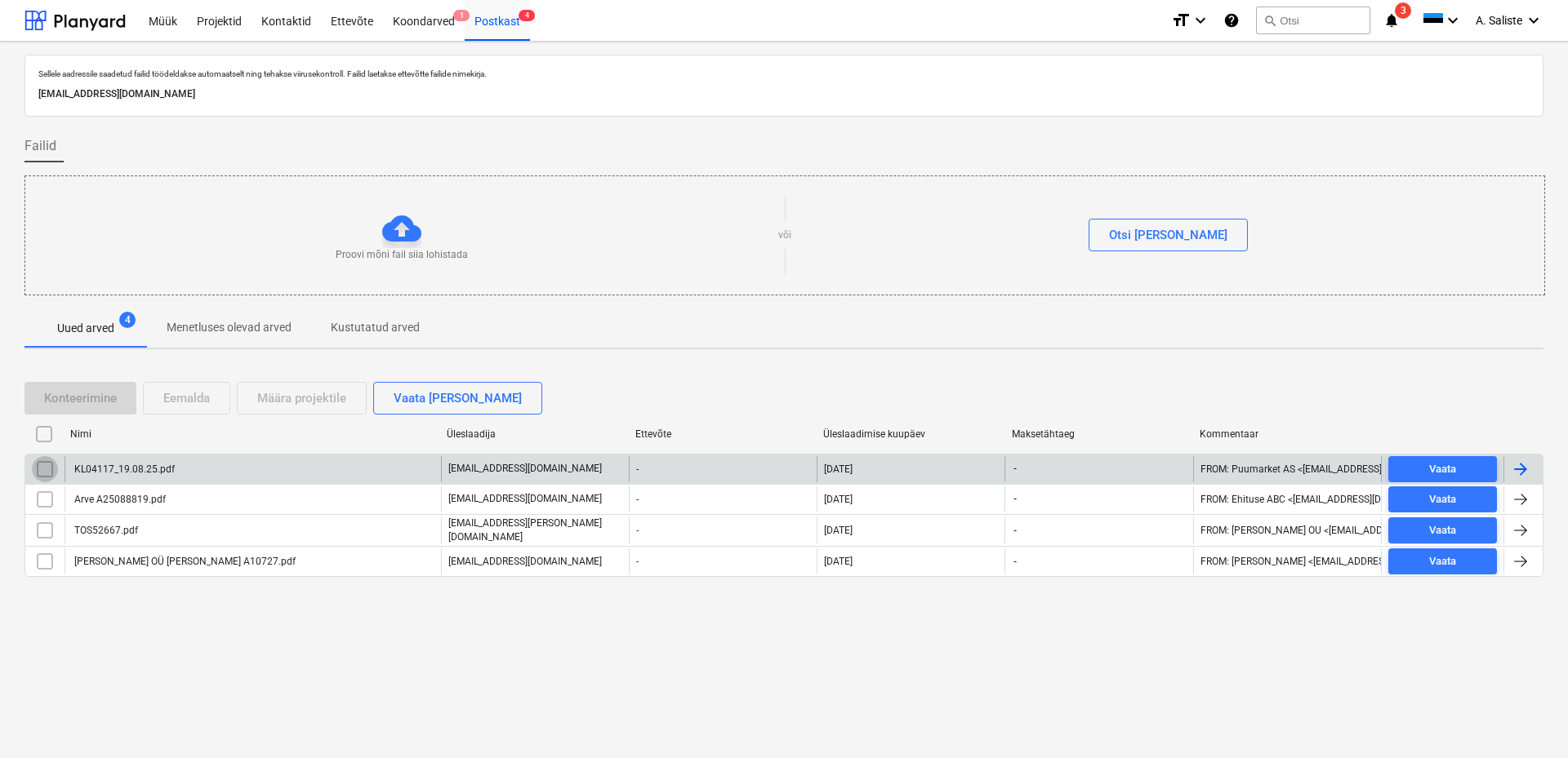
click at [43, 474] on input "checkbox" at bounding box center [45, 469] width 26 height 26
click at [195, 406] on div "Eemalda" at bounding box center [186, 397] width 47 height 21
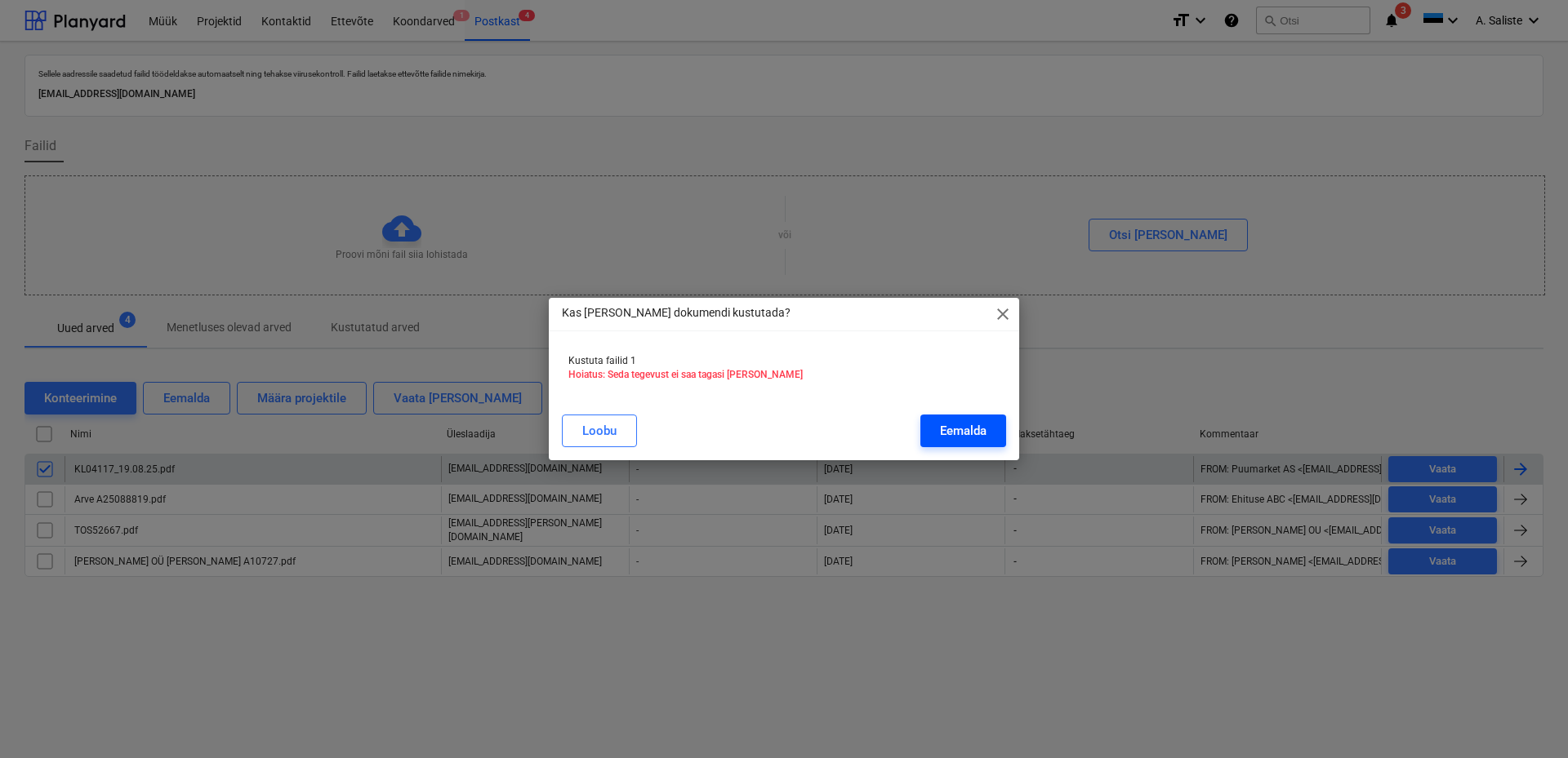
click at [955, 431] on div "Eemalda" at bounding box center [963, 430] width 47 height 21
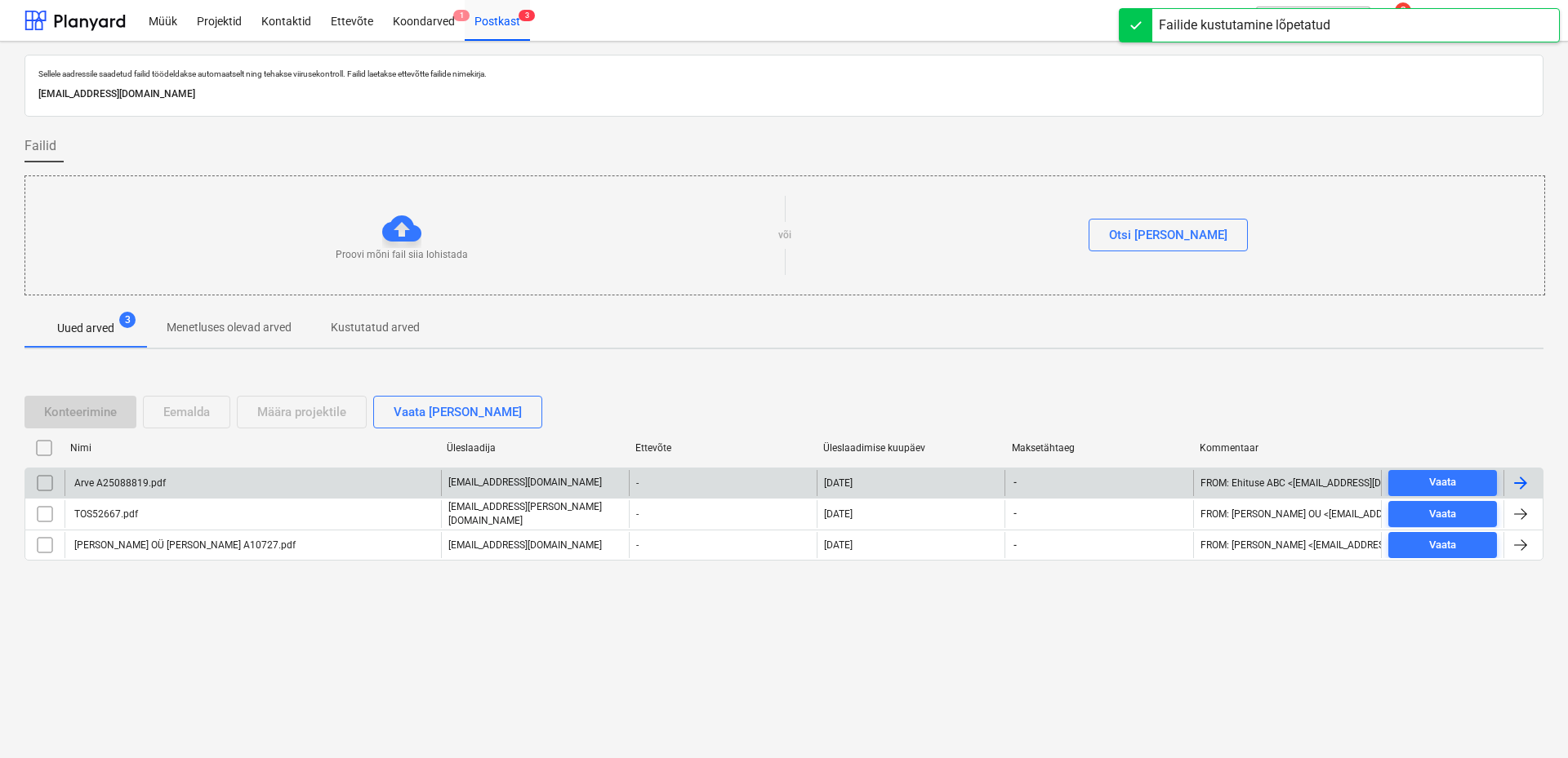
click at [177, 482] on div "Arve A25088819.pdf" at bounding box center [252, 483] width 377 height 26
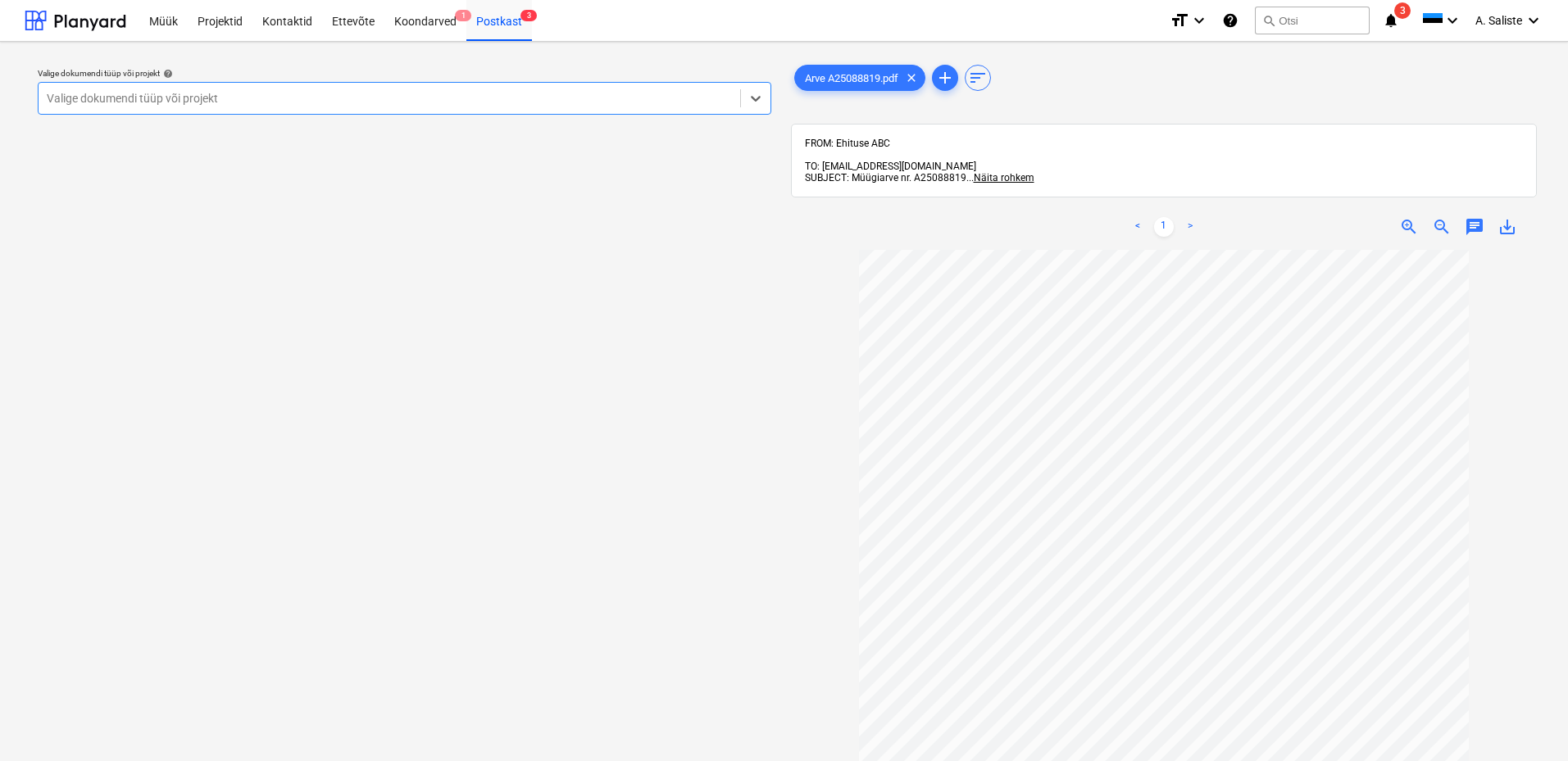
click at [512, 105] on div at bounding box center [389, 98] width 685 height 16
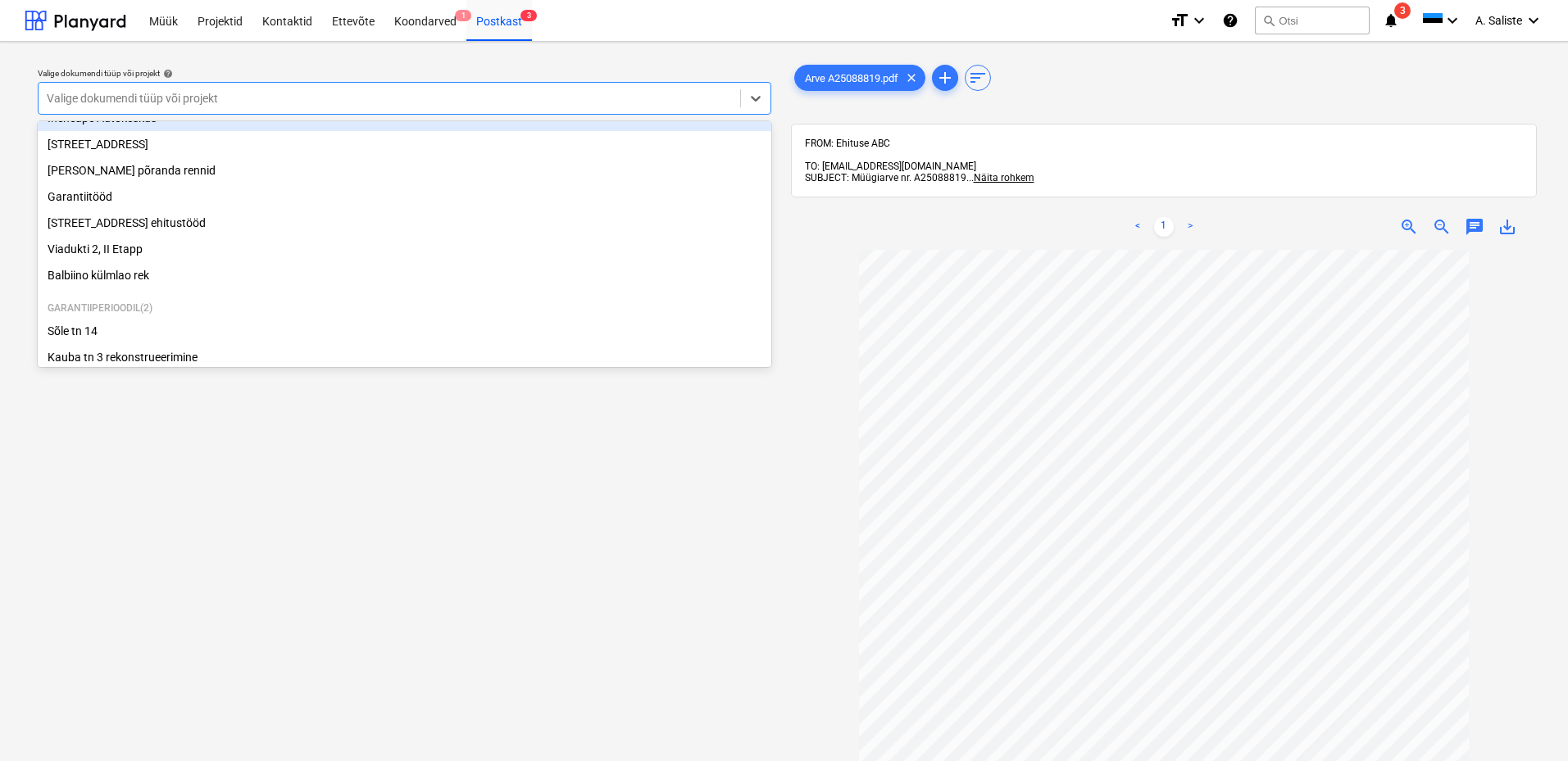
scroll to position [225, 0]
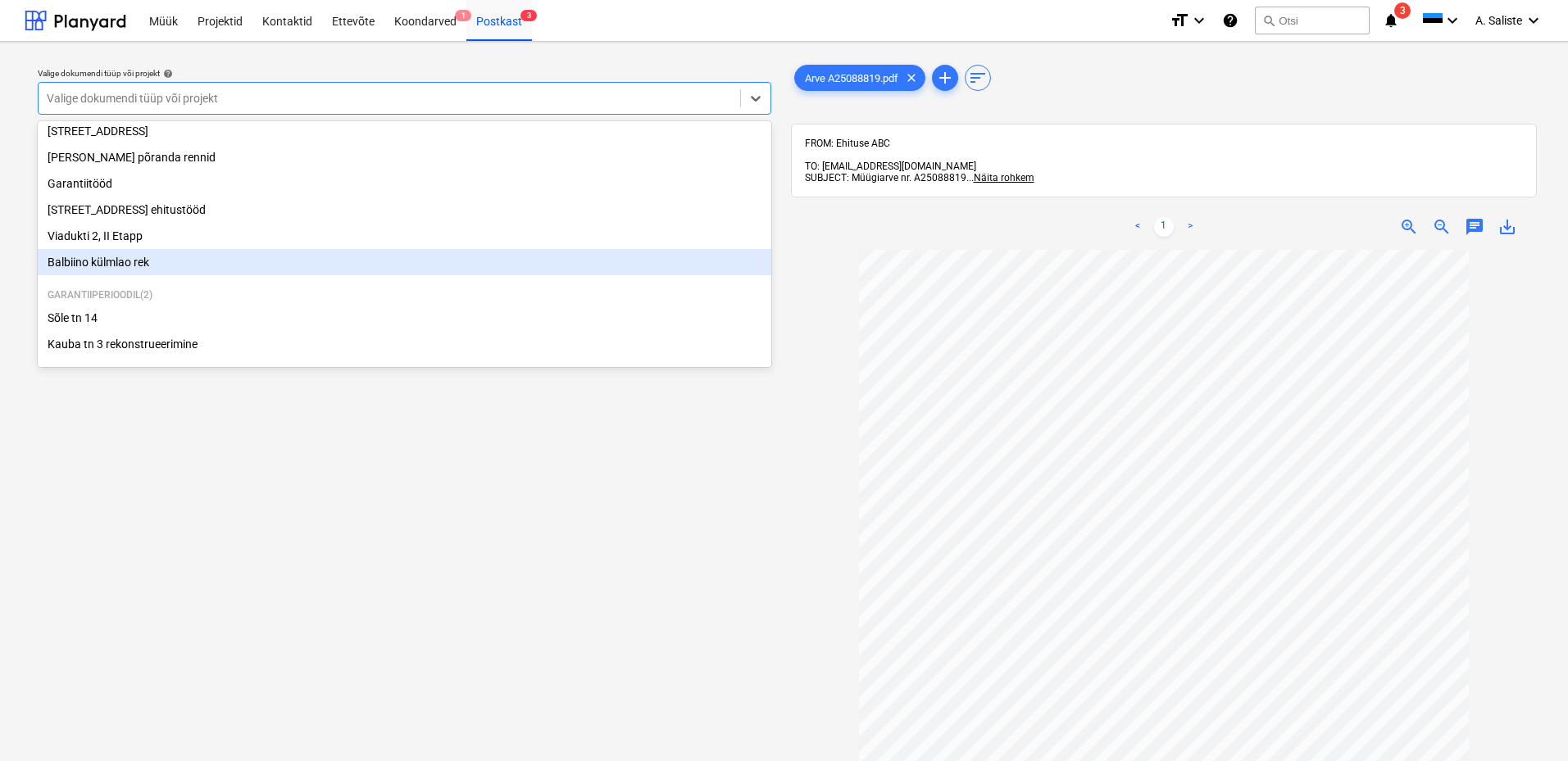
click at [158, 254] on div "Balbiino külmlao rek" at bounding box center [405, 262] width 734 height 26
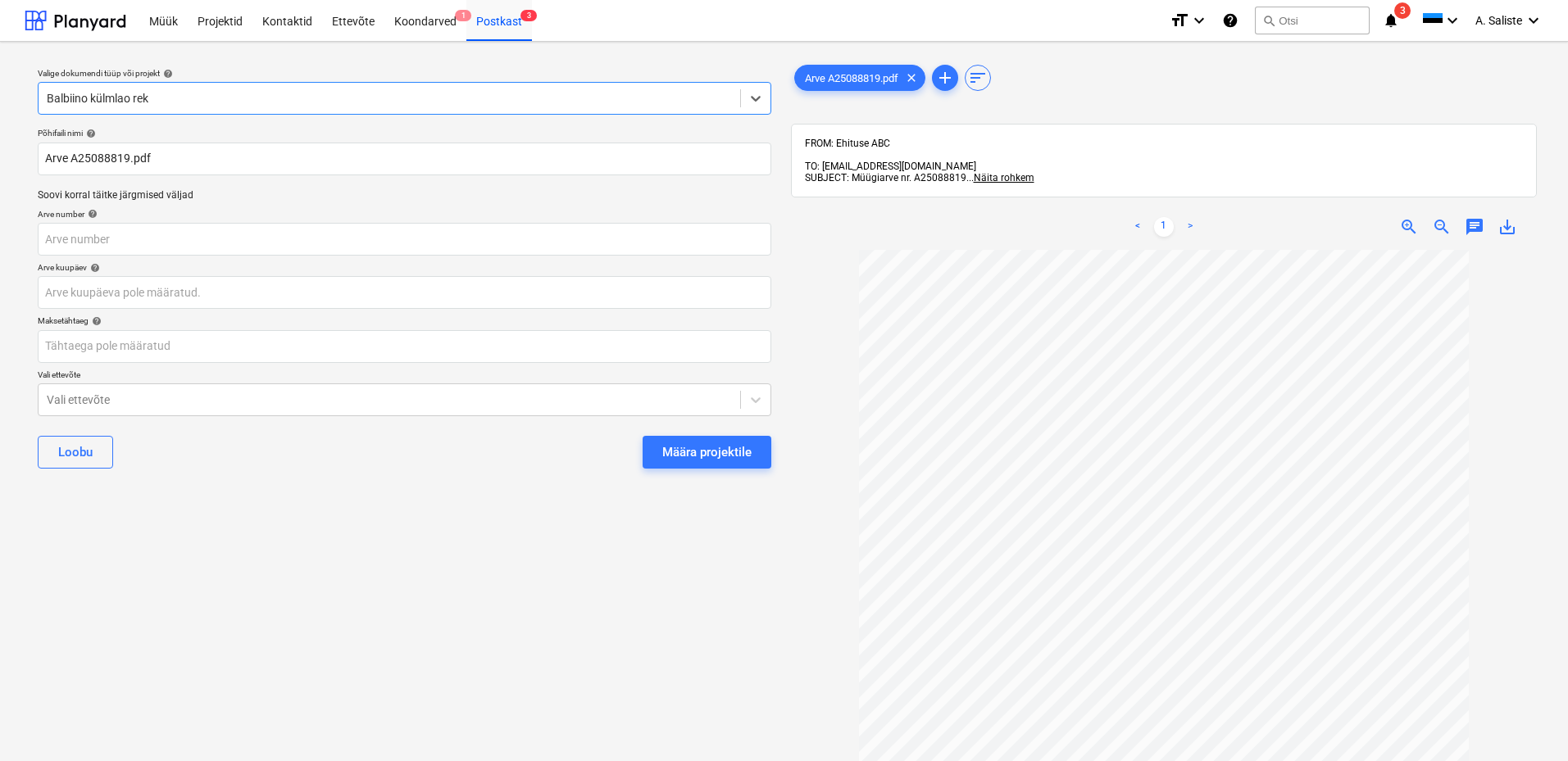
click at [679, 444] on div "Määra projektile" at bounding box center [707, 452] width 90 height 21
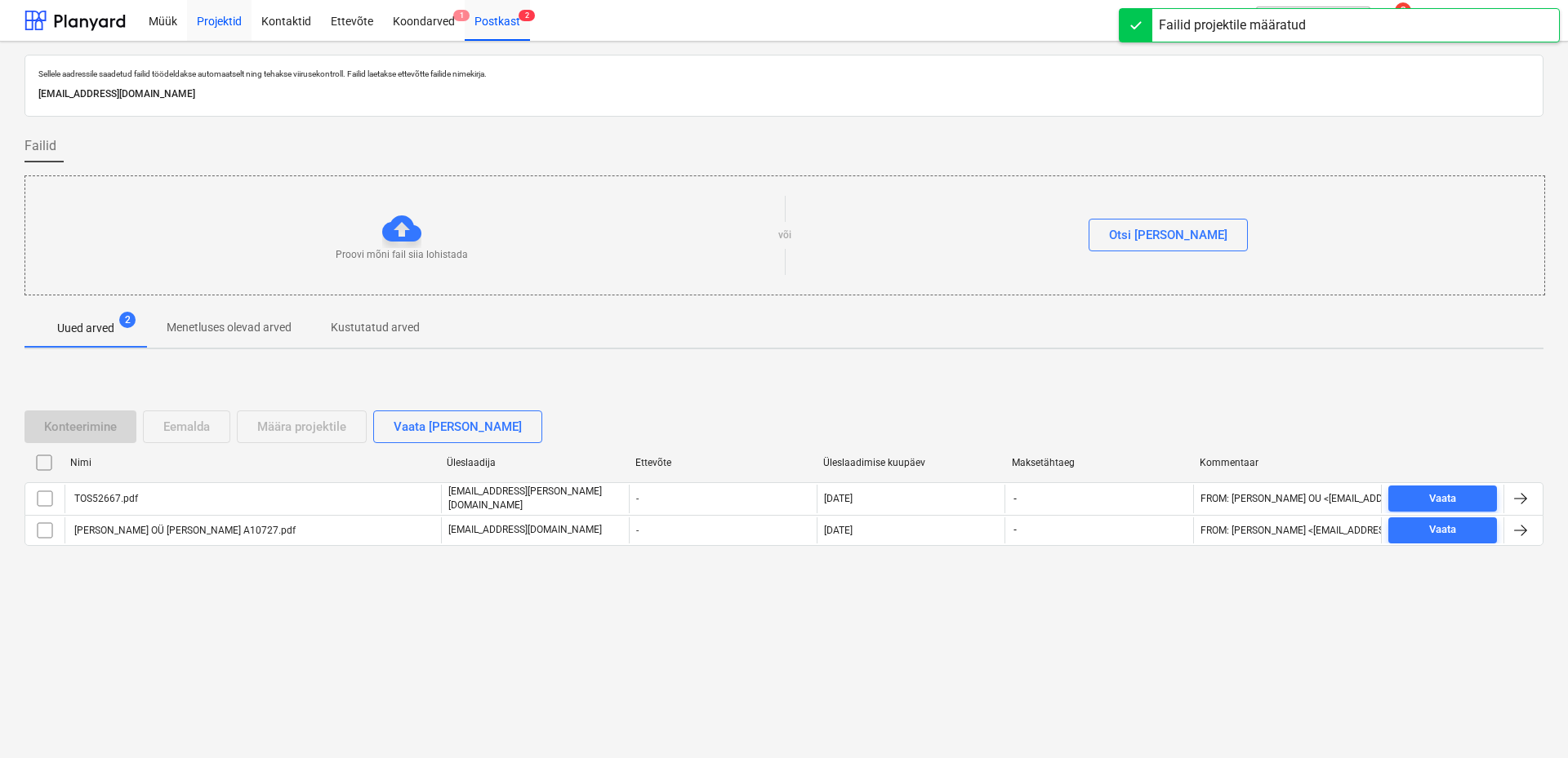
click at [200, 22] on div "Projektid" at bounding box center [219, 20] width 65 height 42
